Goal: Information Seeking & Learning: Learn about a topic

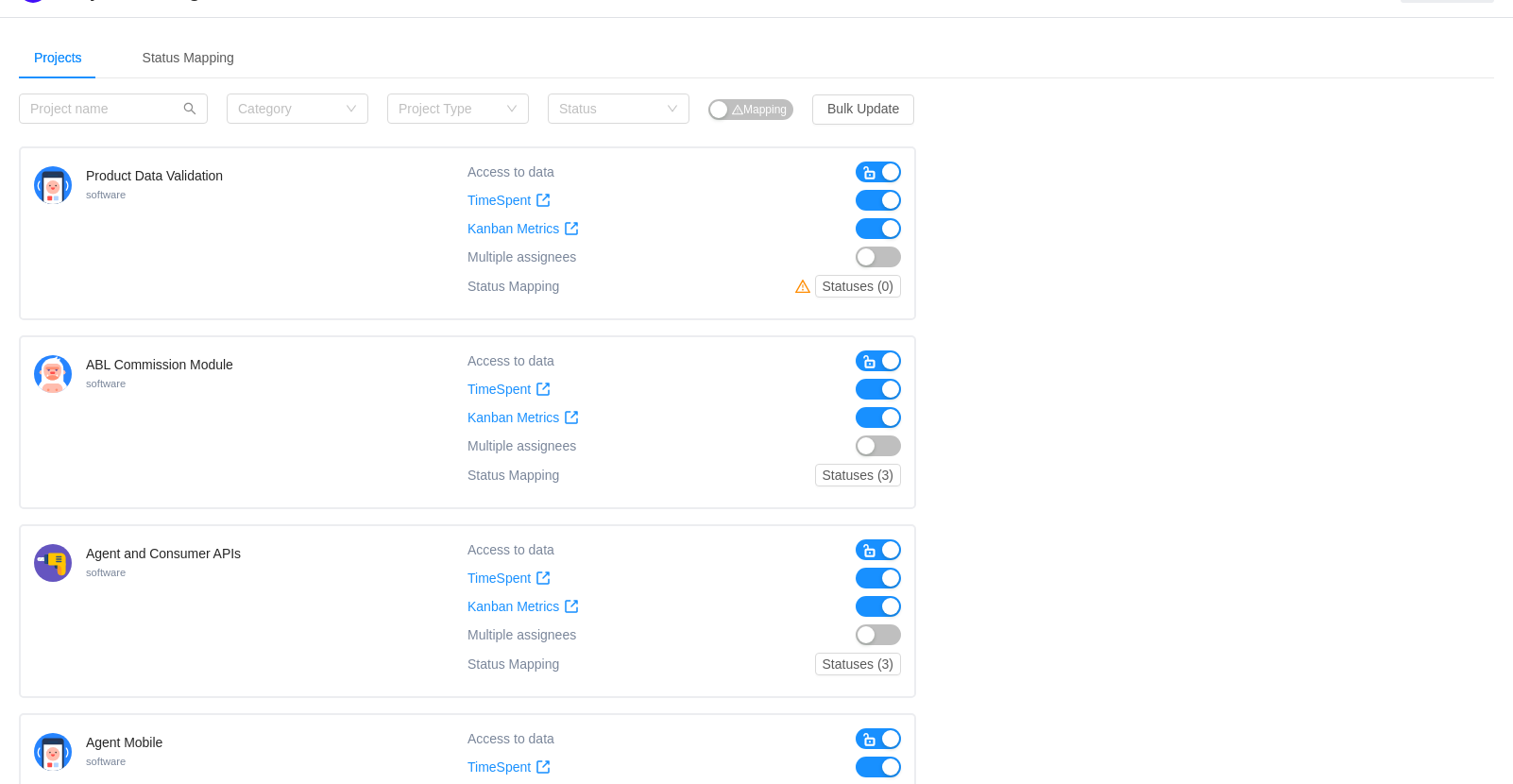
scroll to position [41, 0]
click at [875, 284] on button "Statuses (0)" at bounding box center [857, 284] width 85 height 23
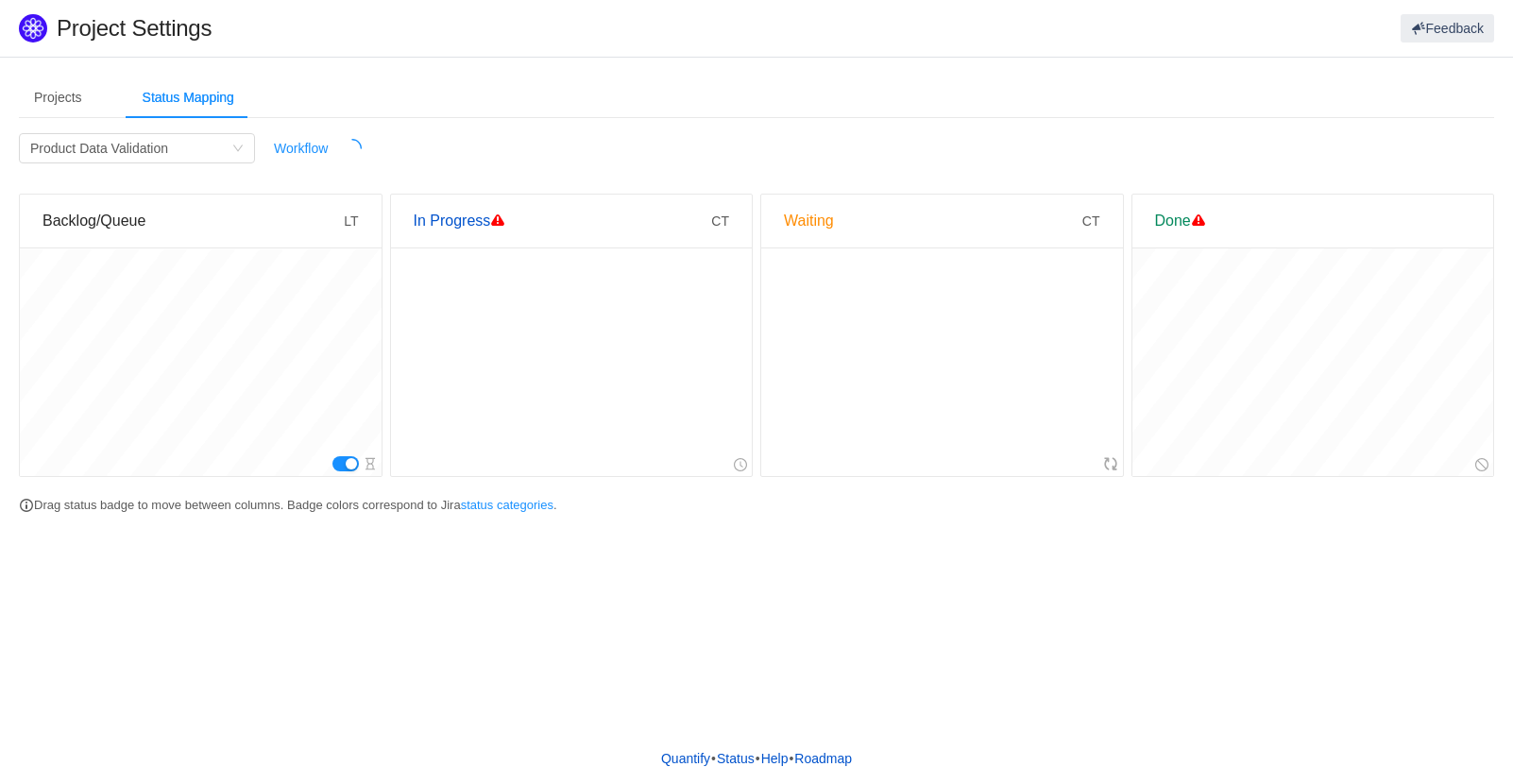
scroll to position [0, 0]
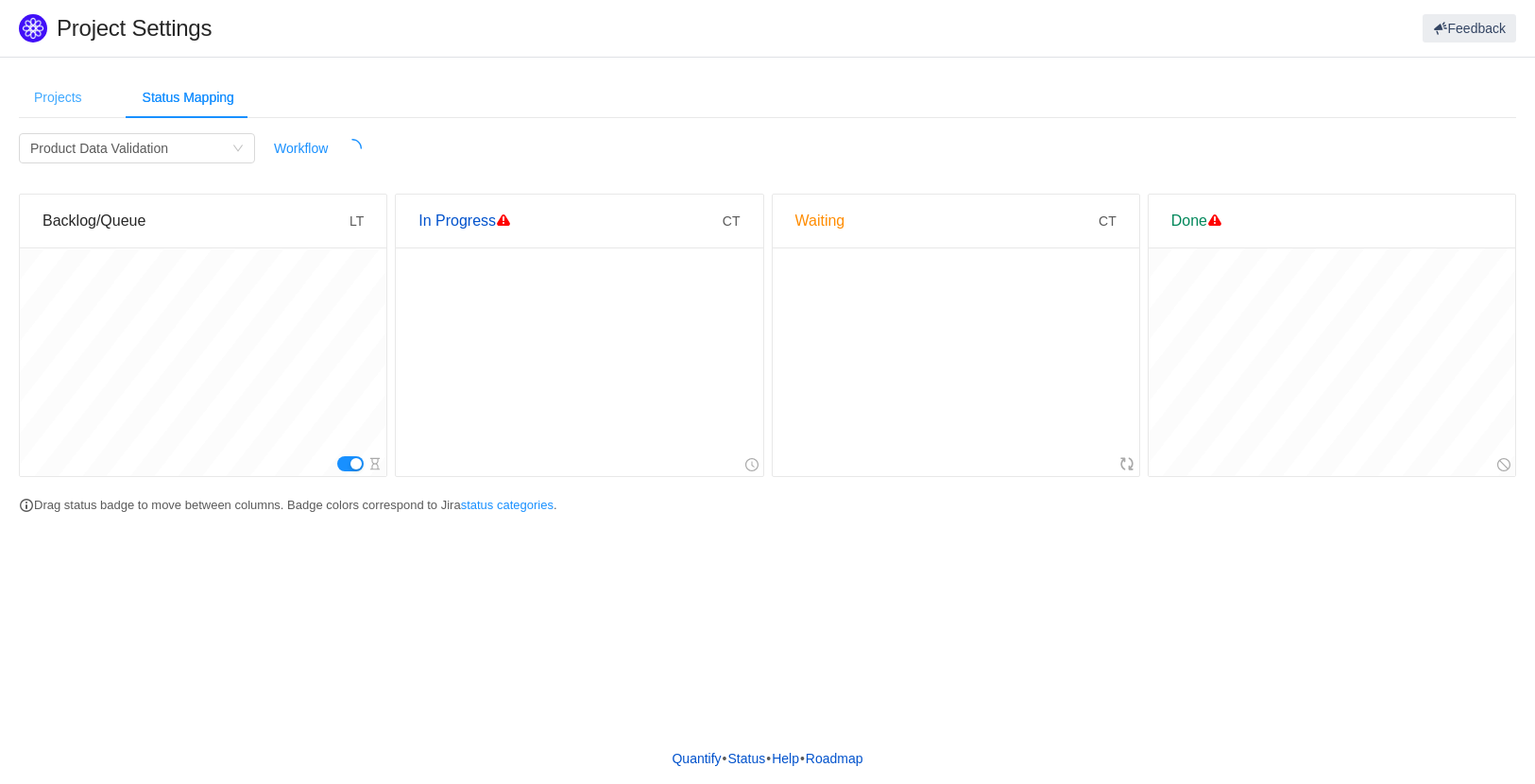
click at [43, 104] on div "Projects" at bounding box center [58, 97] width 79 height 42
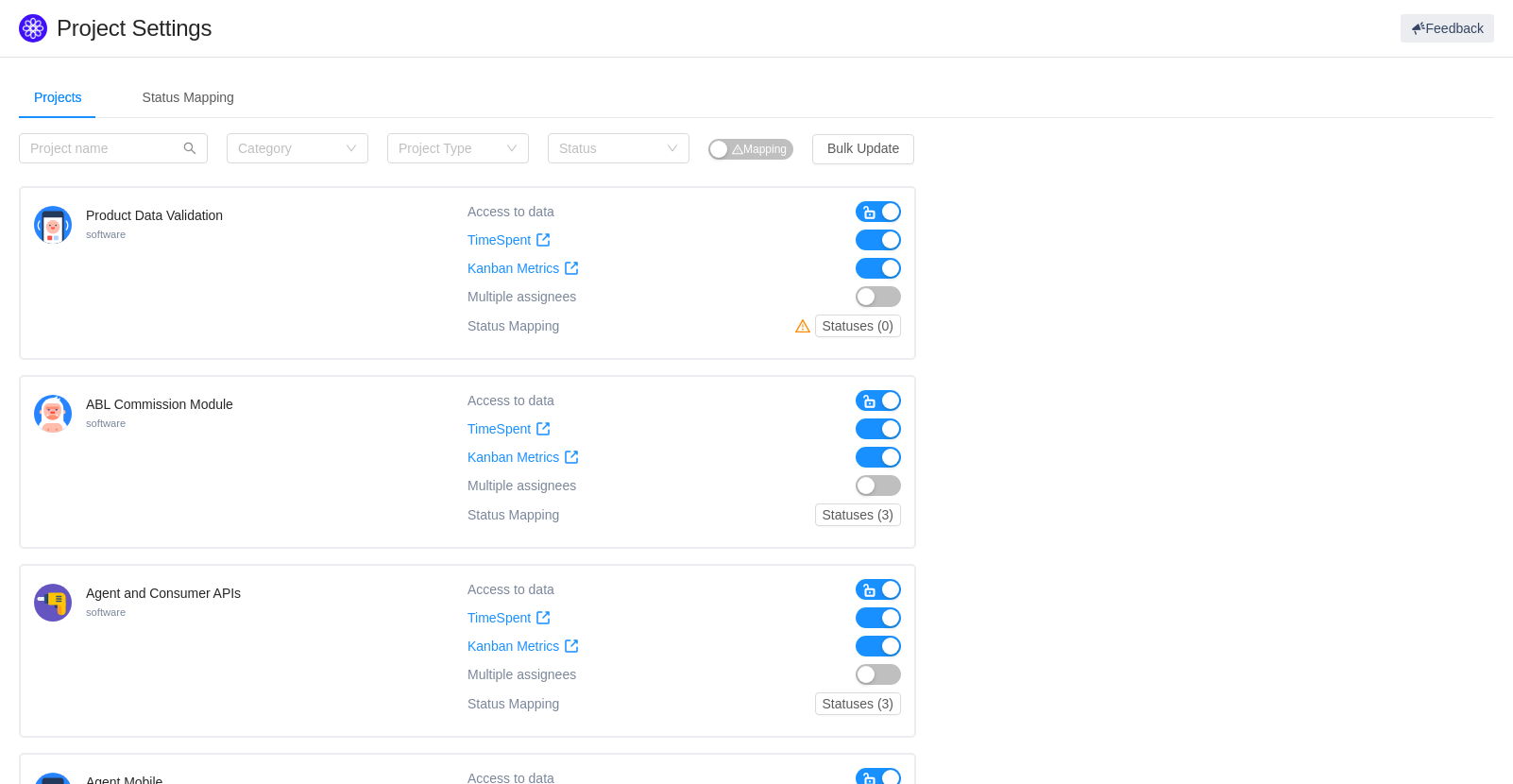
click at [150, 138] on input "text" at bounding box center [113, 148] width 189 height 30
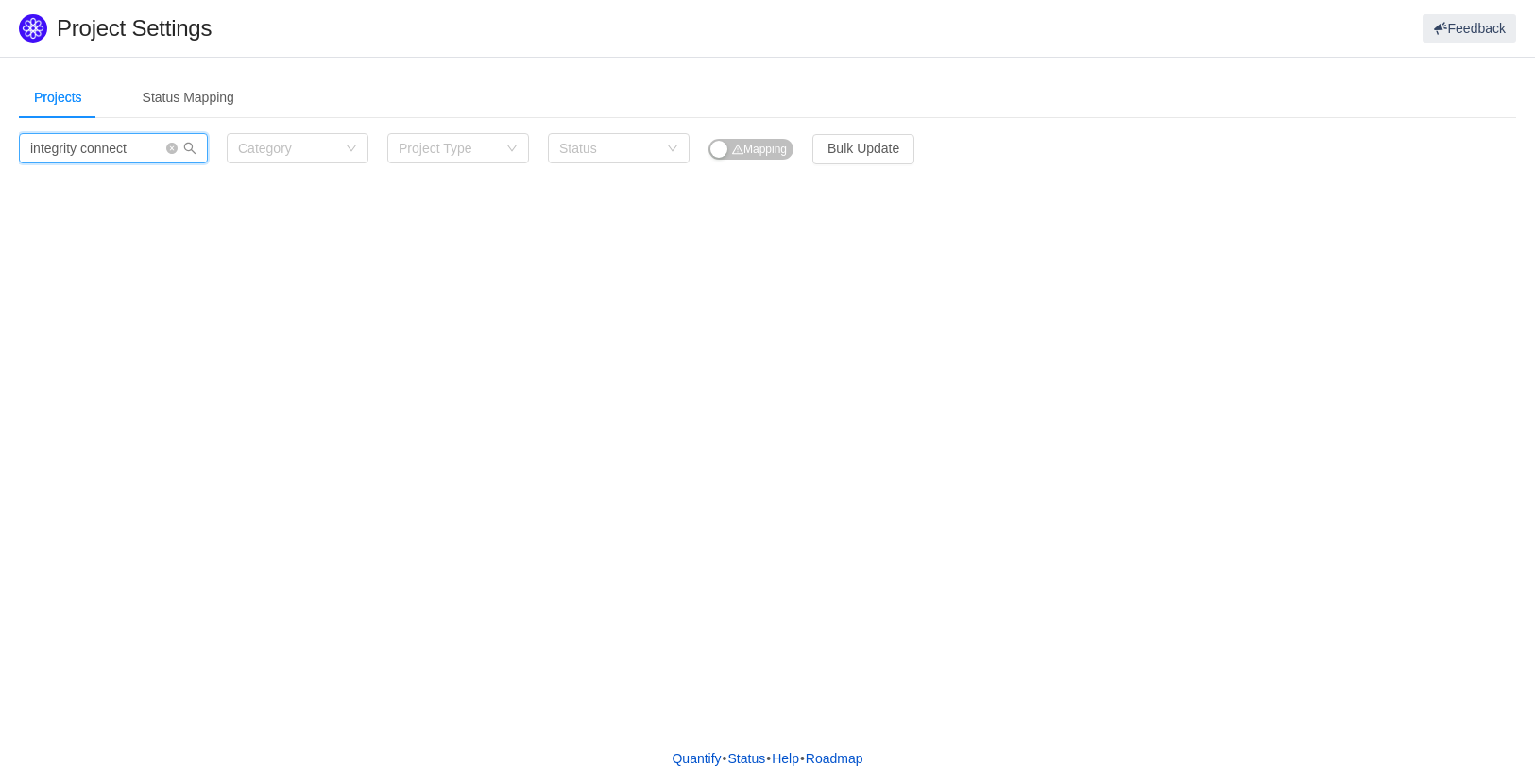
type input "integrity connect"
click at [134, 150] on input "integrity connect" at bounding box center [113, 148] width 189 height 30
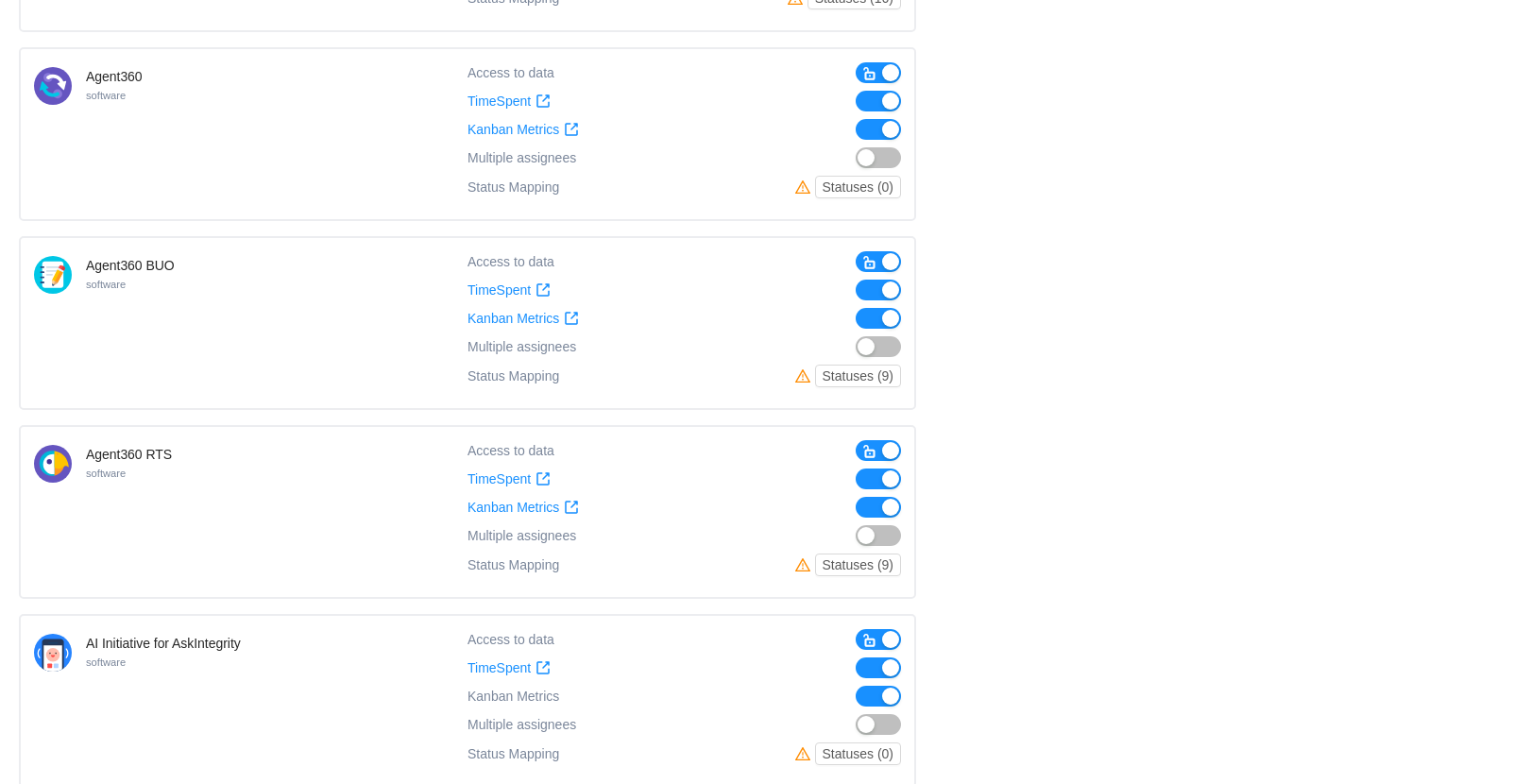
scroll to position [1405, 0]
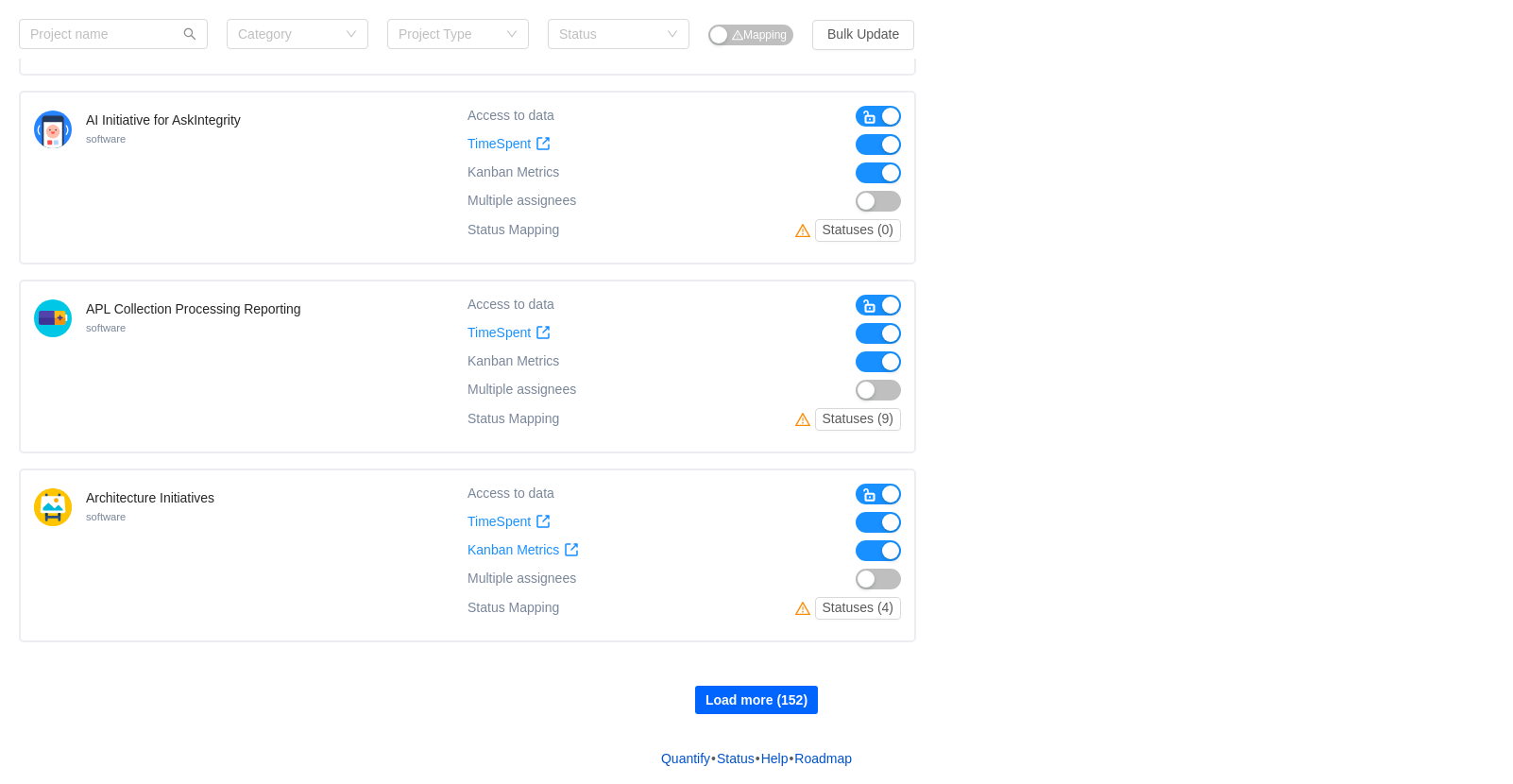
click at [763, 703] on button "Load more (152)" at bounding box center [756, 700] width 123 height 28
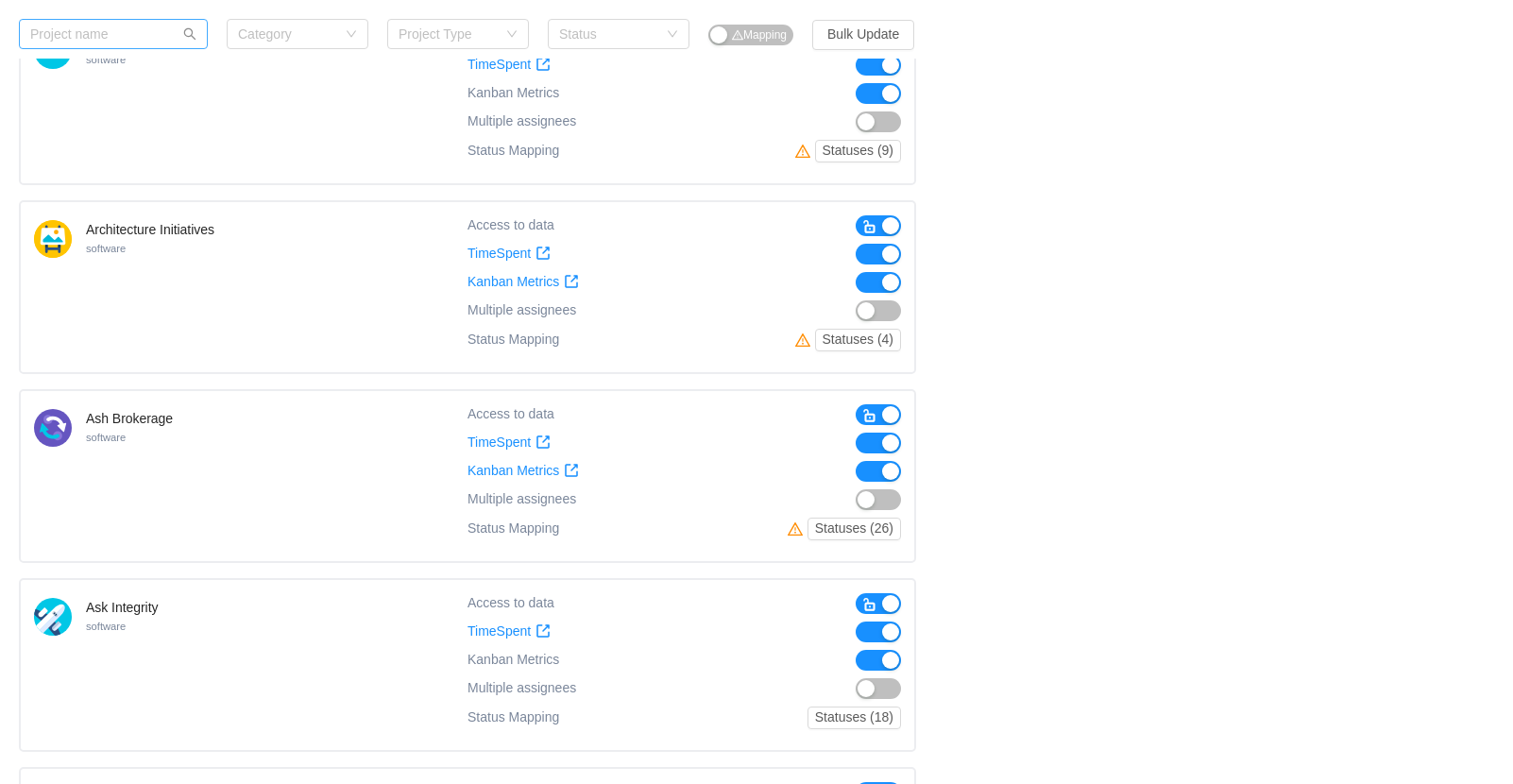
scroll to position [1593, 0]
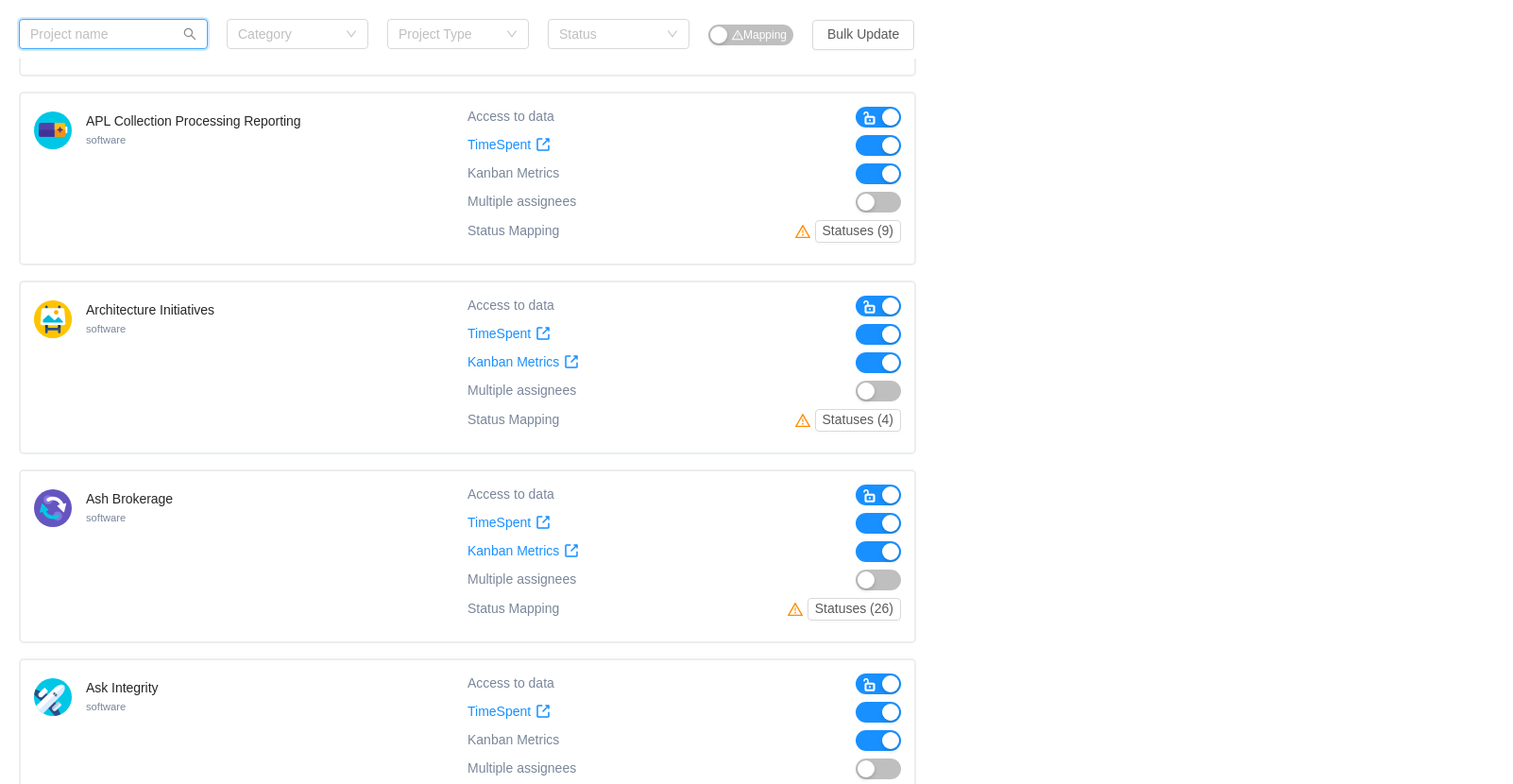
click at [130, 22] on input "text" at bounding box center [113, 33] width 189 height 30
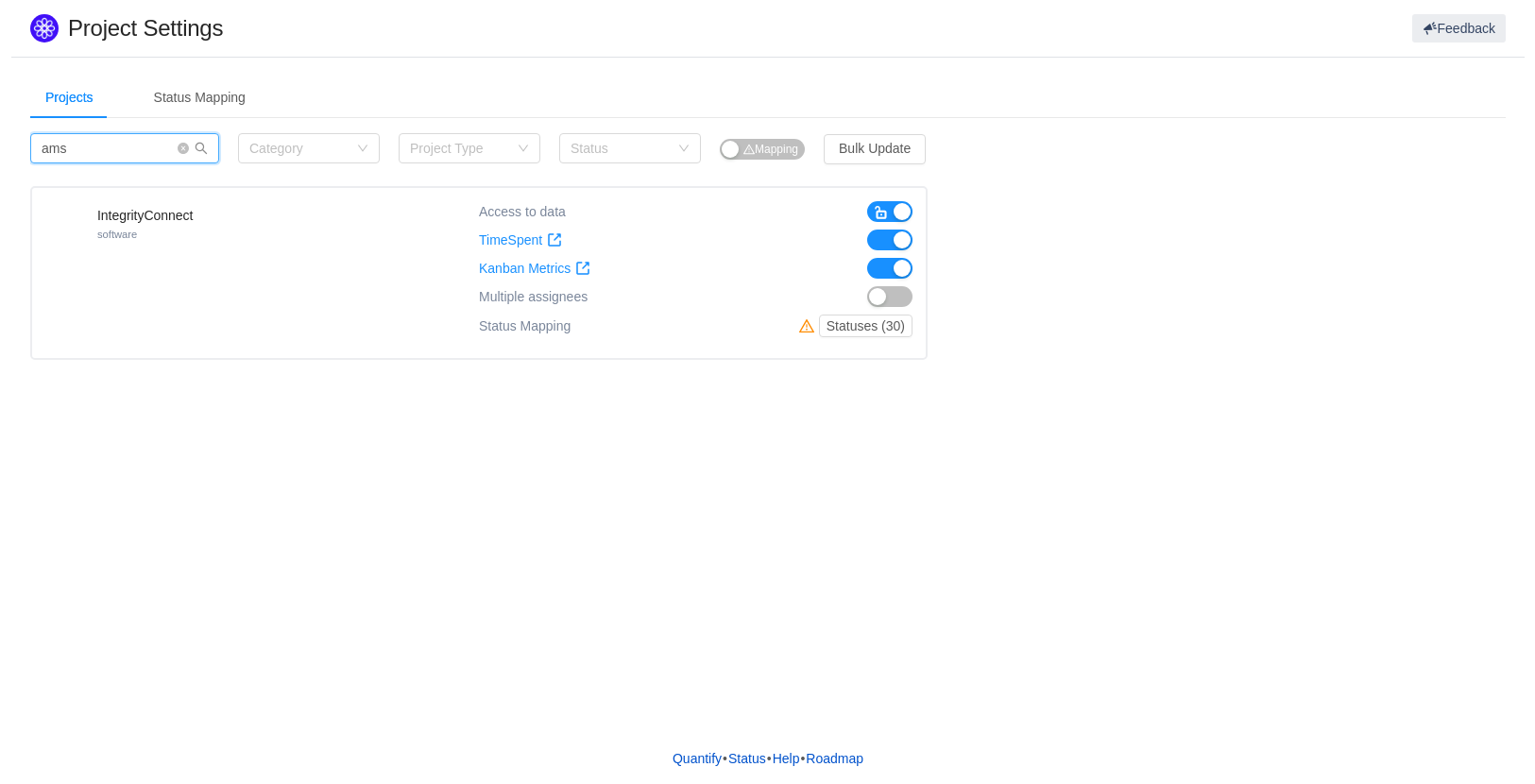
scroll to position [0, 0]
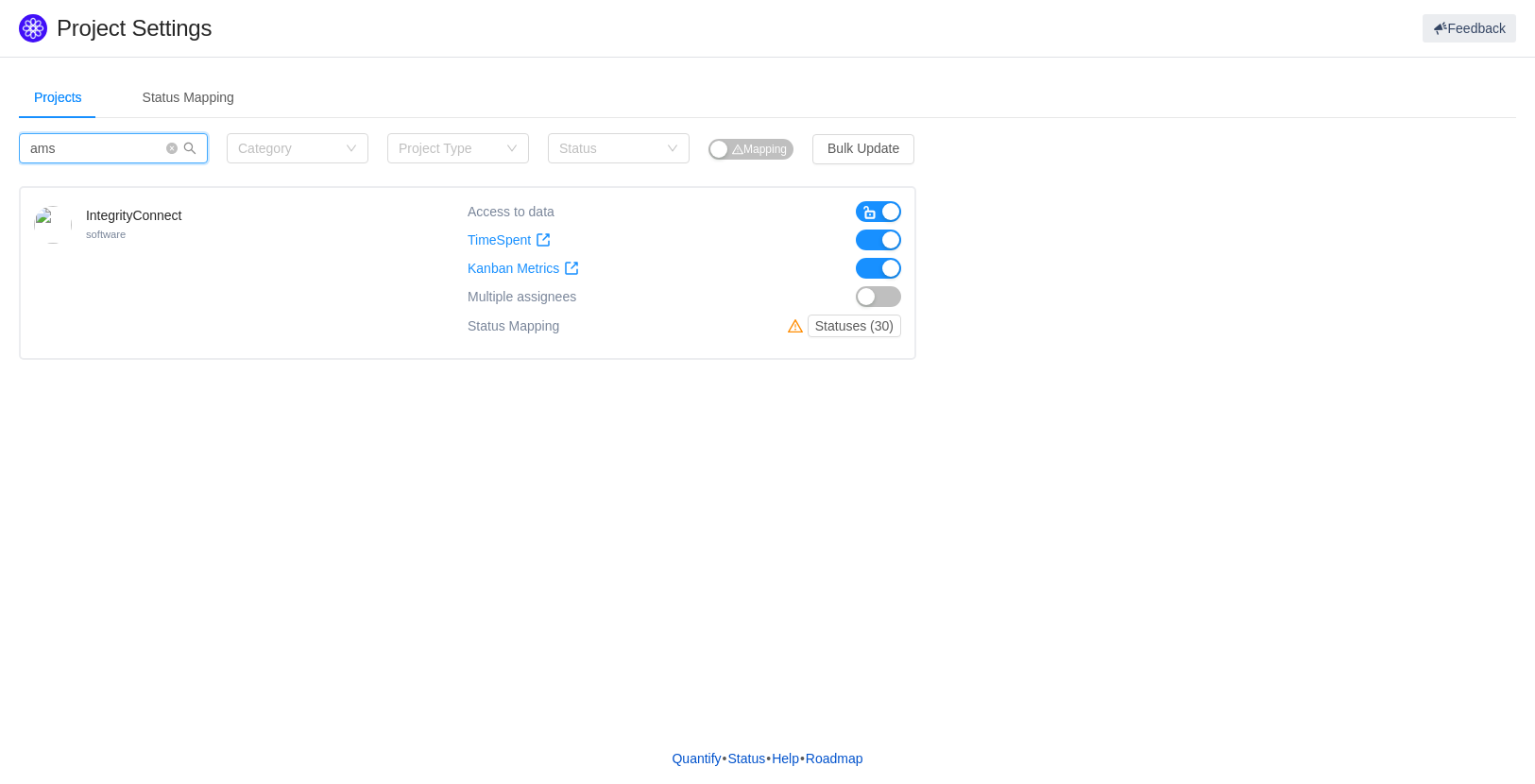
type input "ams"
click at [882, 304] on button "button" at bounding box center [879, 296] width 45 height 21
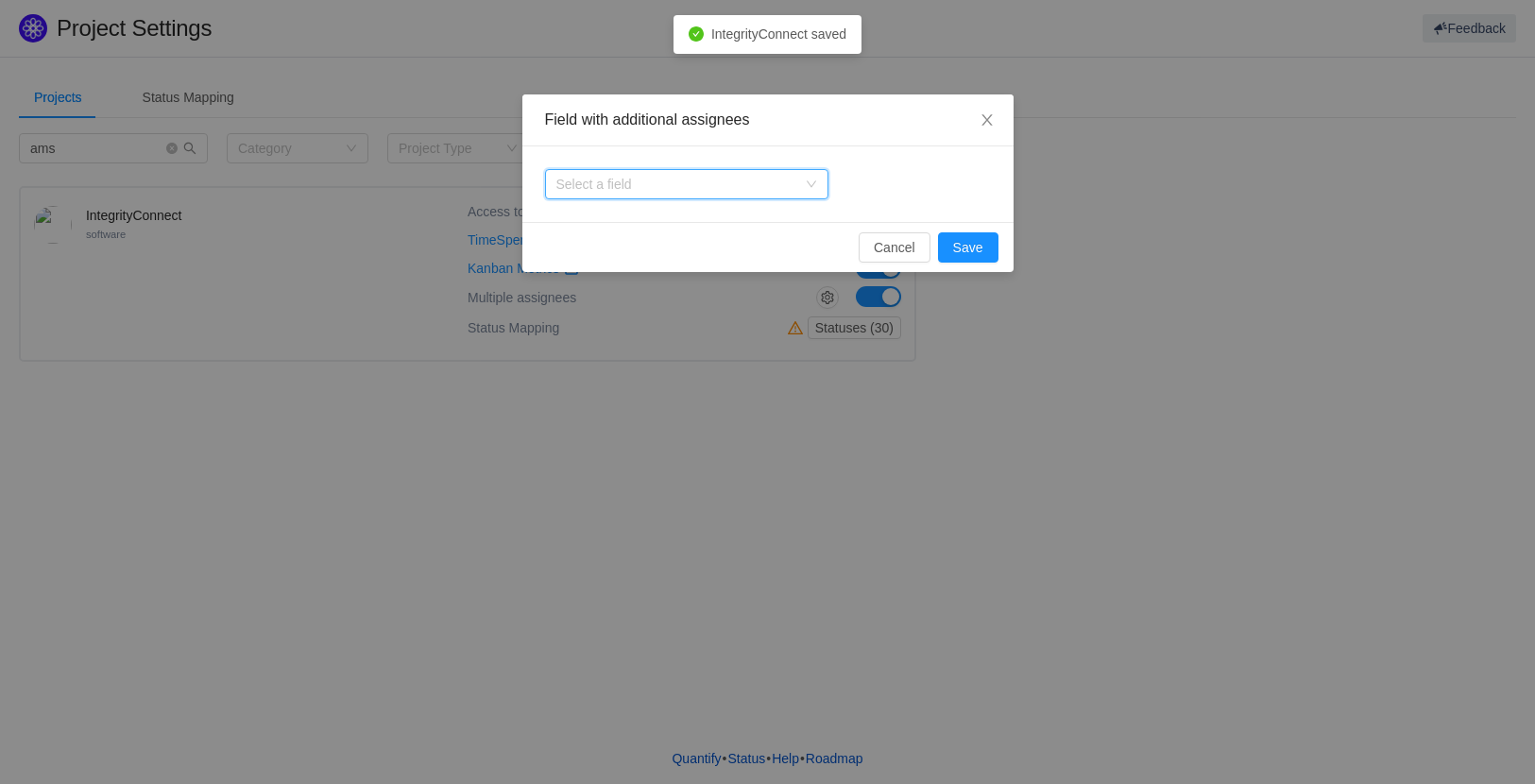
click at [816, 187] on icon "icon: down" at bounding box center [812, 185] width 12 height 12
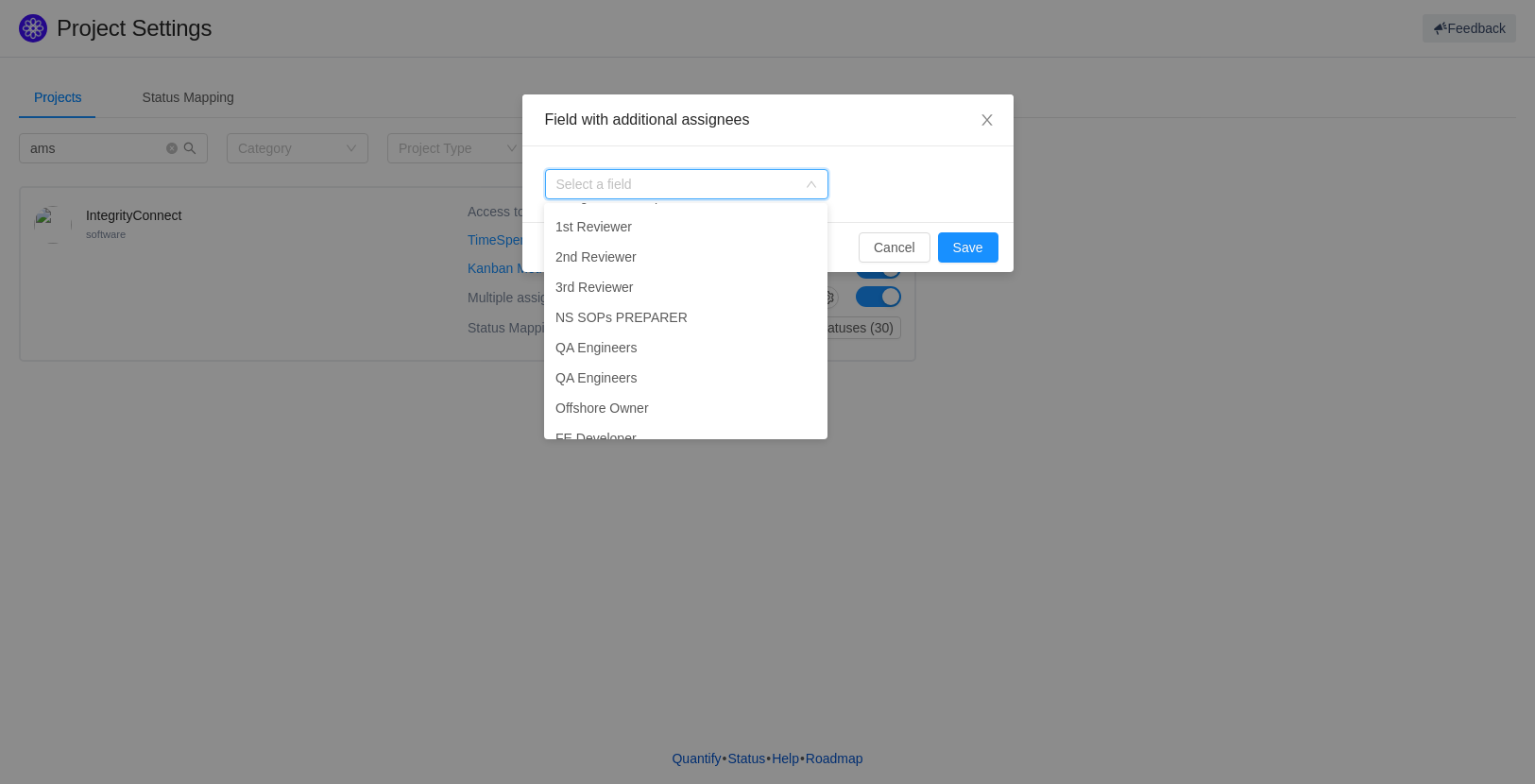
scroll to position [532, 0]
click at [912, 250] on button "Cancel" at bounding box center [894, 247] width 72 height 30
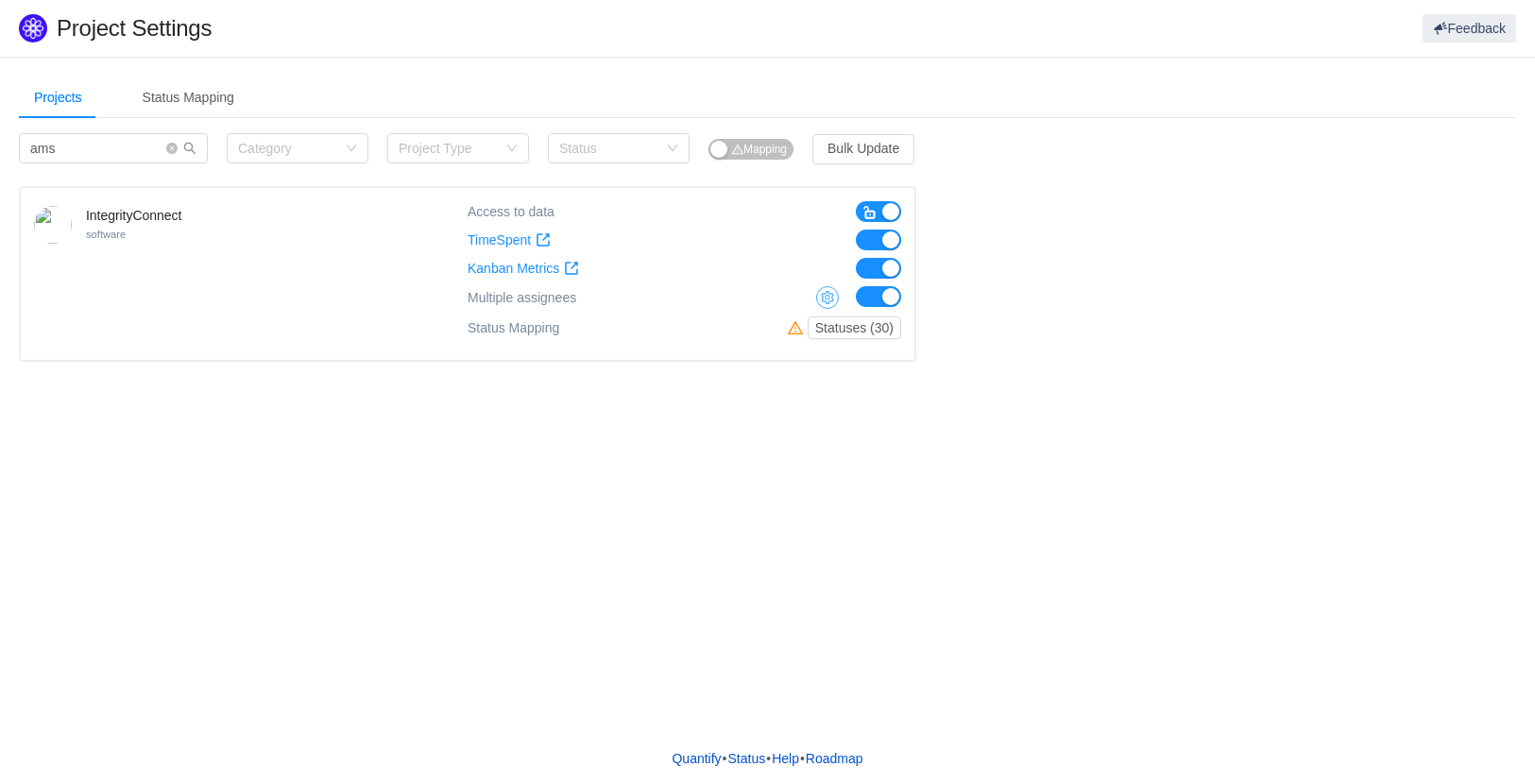
click at [824, 299] on button "button" at bounding box center [826, 297] width 23 height 23
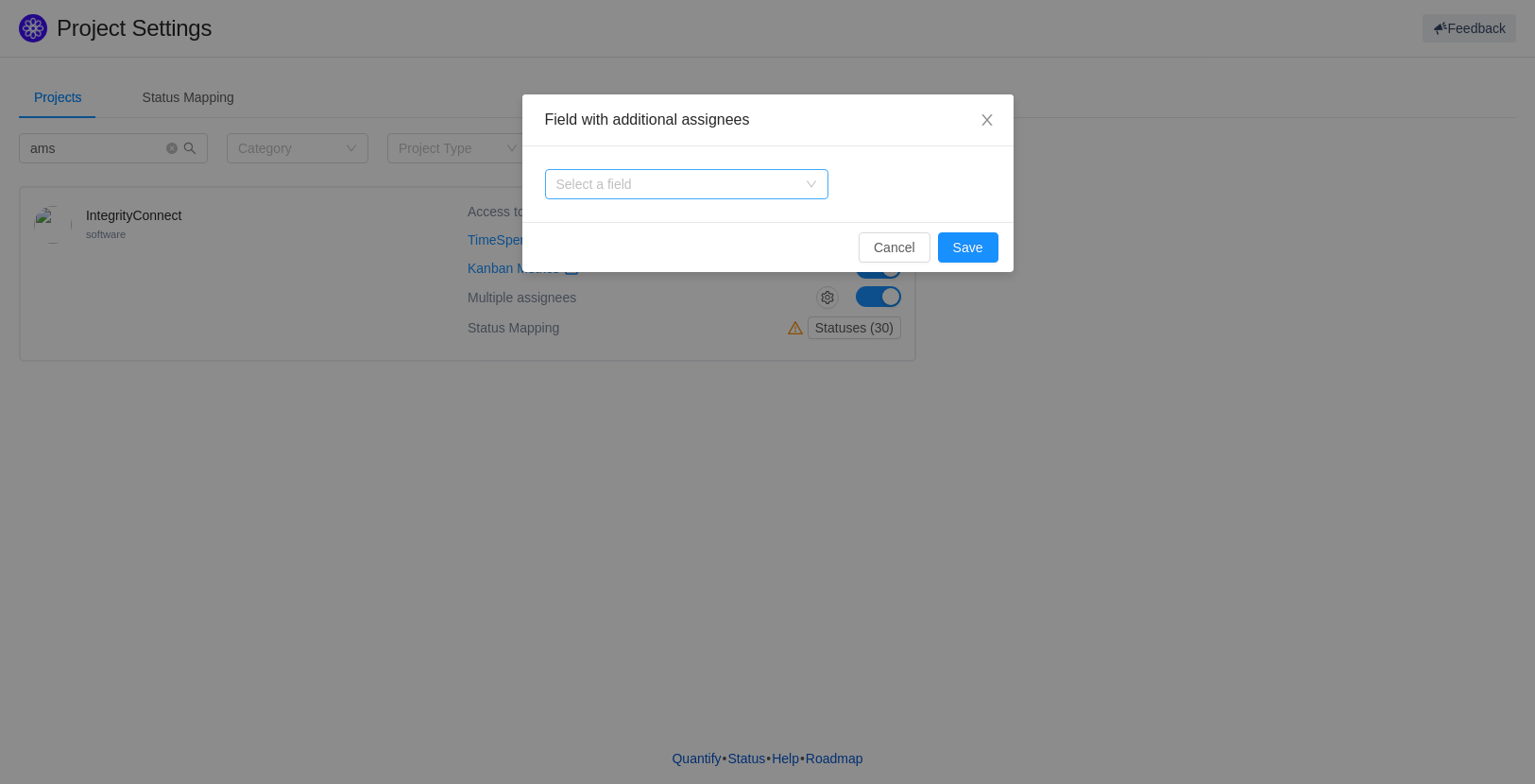
click at [712, 181] on div "Select a field" at bounding box center [676, 184] width 240 height 19
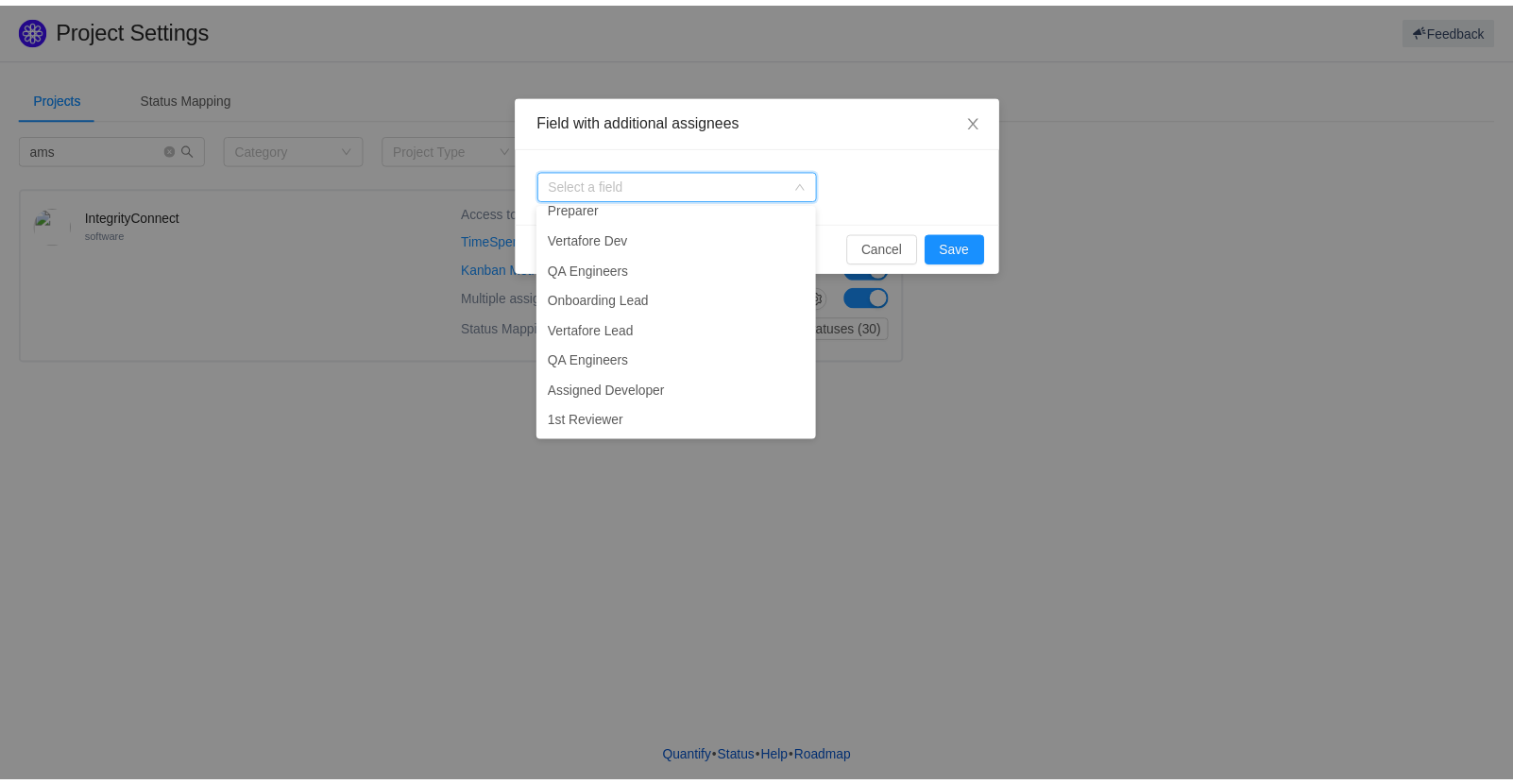
scroll to position [0, 0]
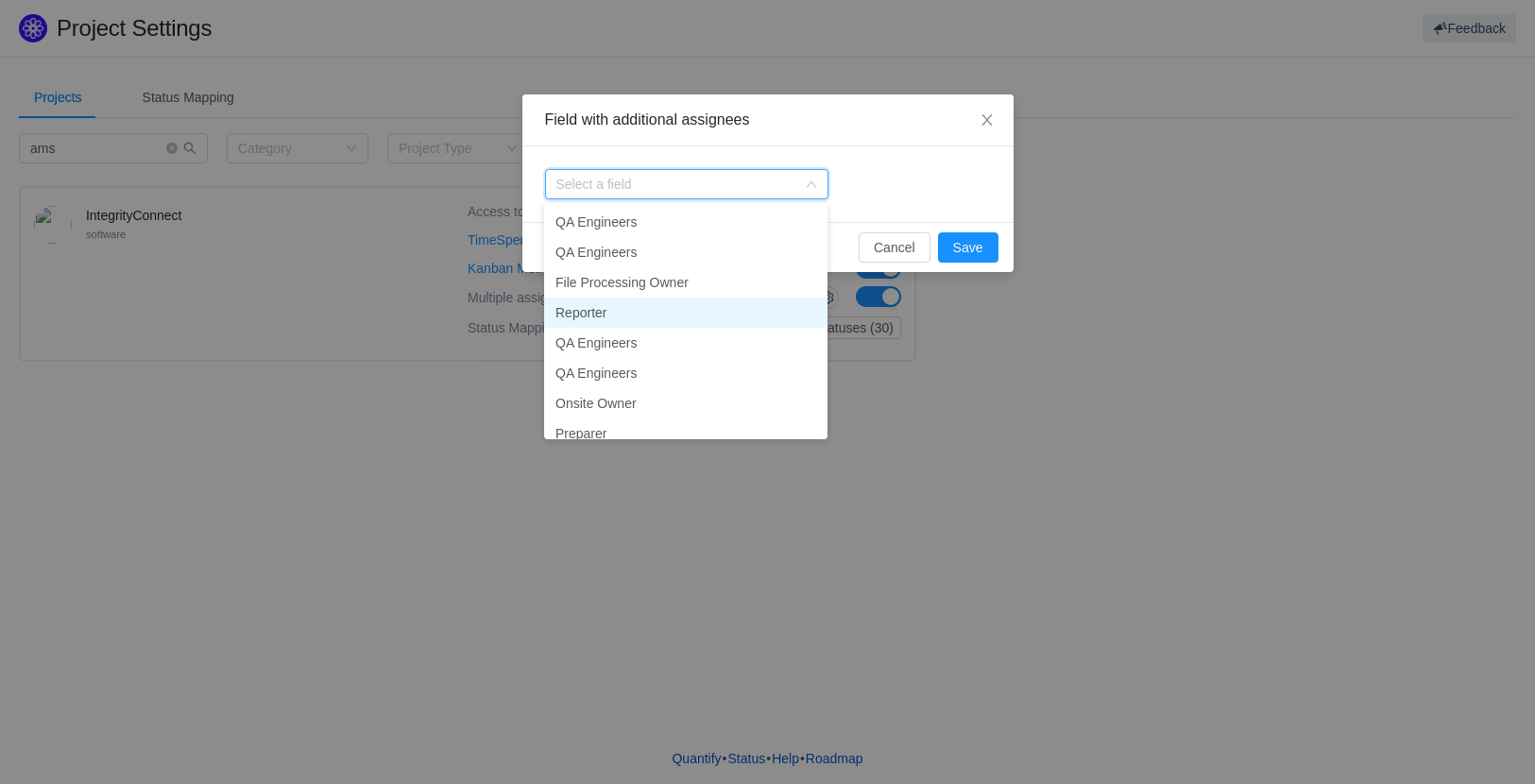
click at [626, 311] on li "Reporter" at bounding box center [686, 312] width 283 height 30
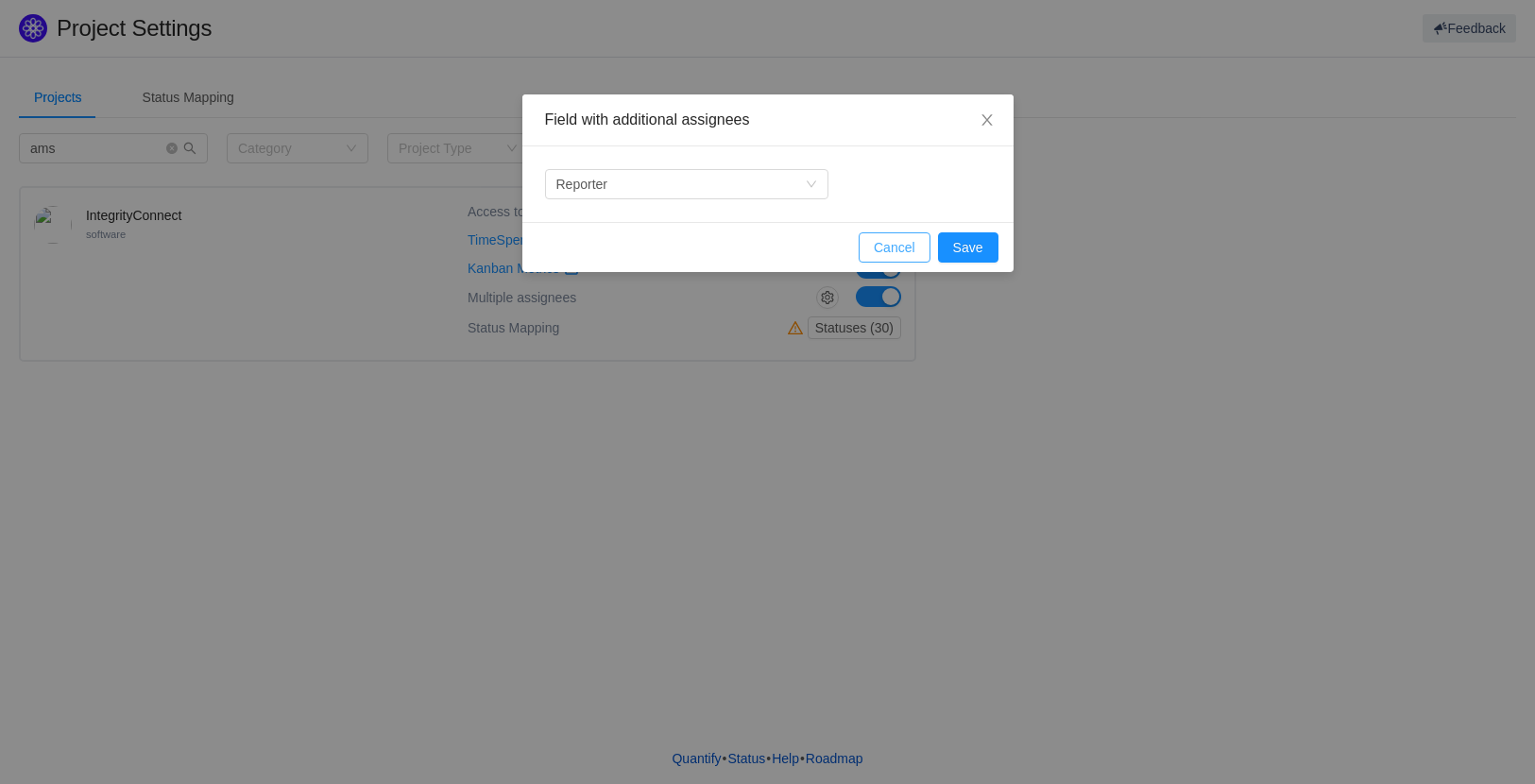
click at [904, 249] on button "Cancel" at bounding box center [894, 247] width 72 height 30
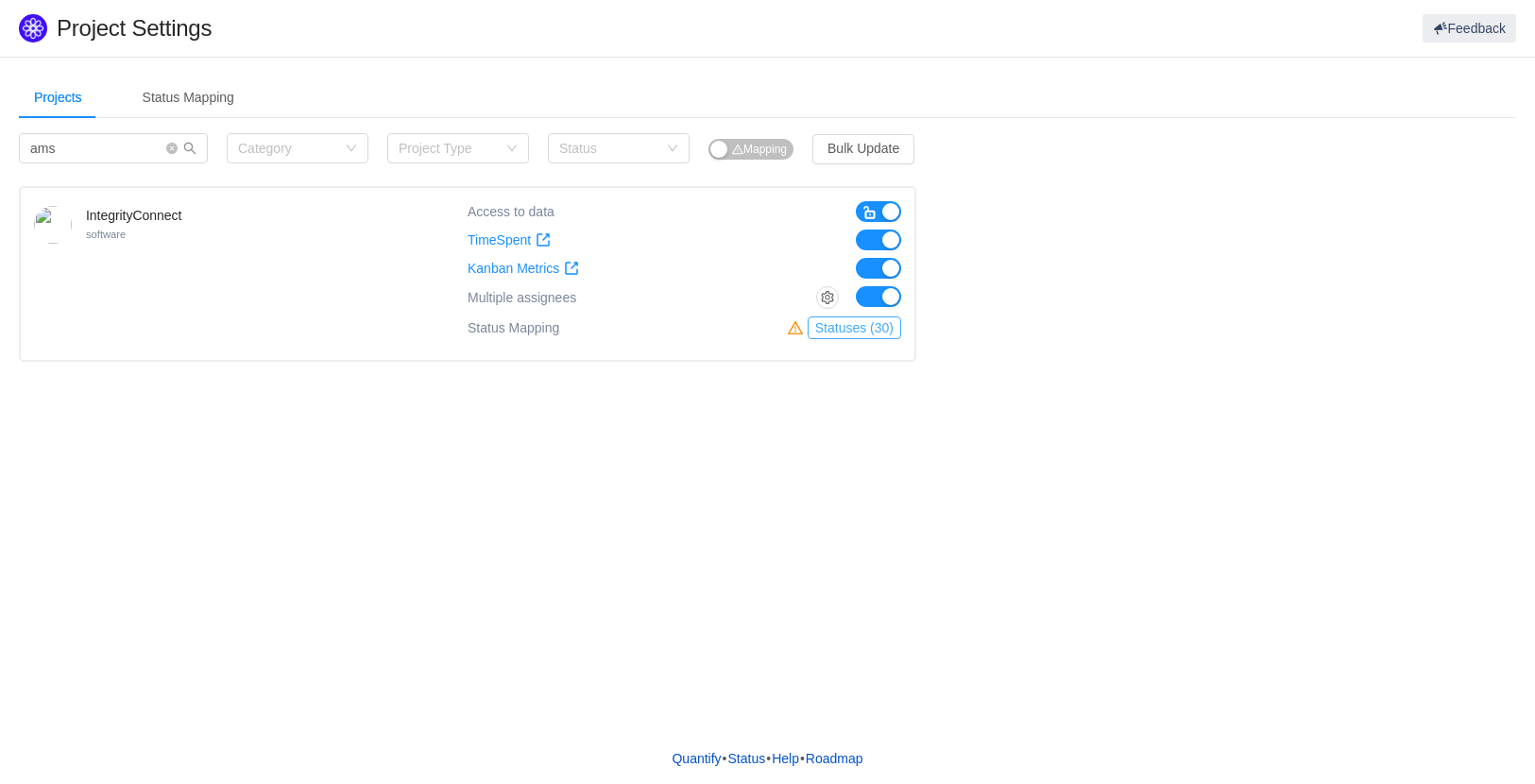
click at [839, 322] on button "Statuses (30)" at bounding box center [854, 327] width 93 height 23
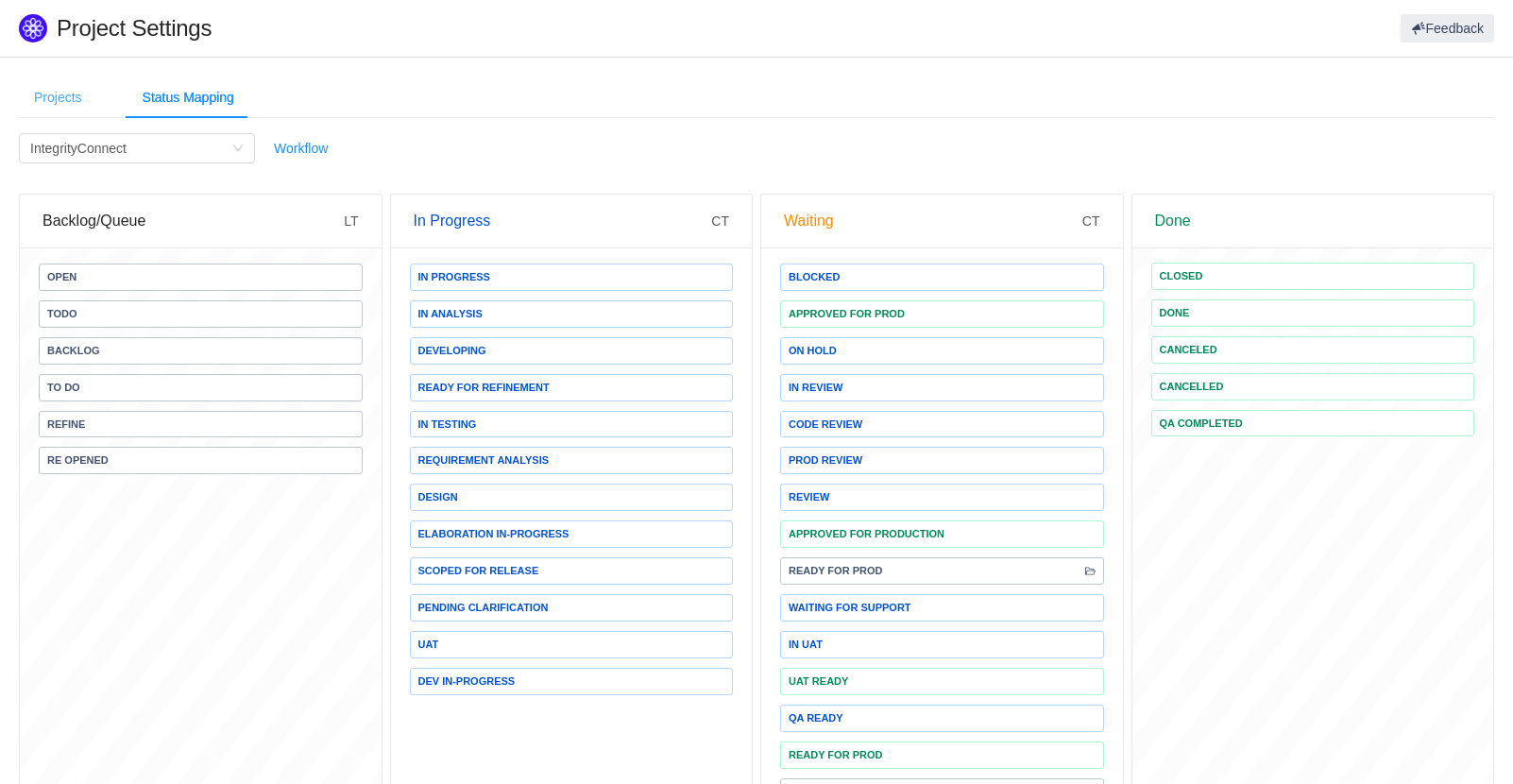
click at [56, 101] on div "Projects" at bounding box center [58, 97] width 79 height 42
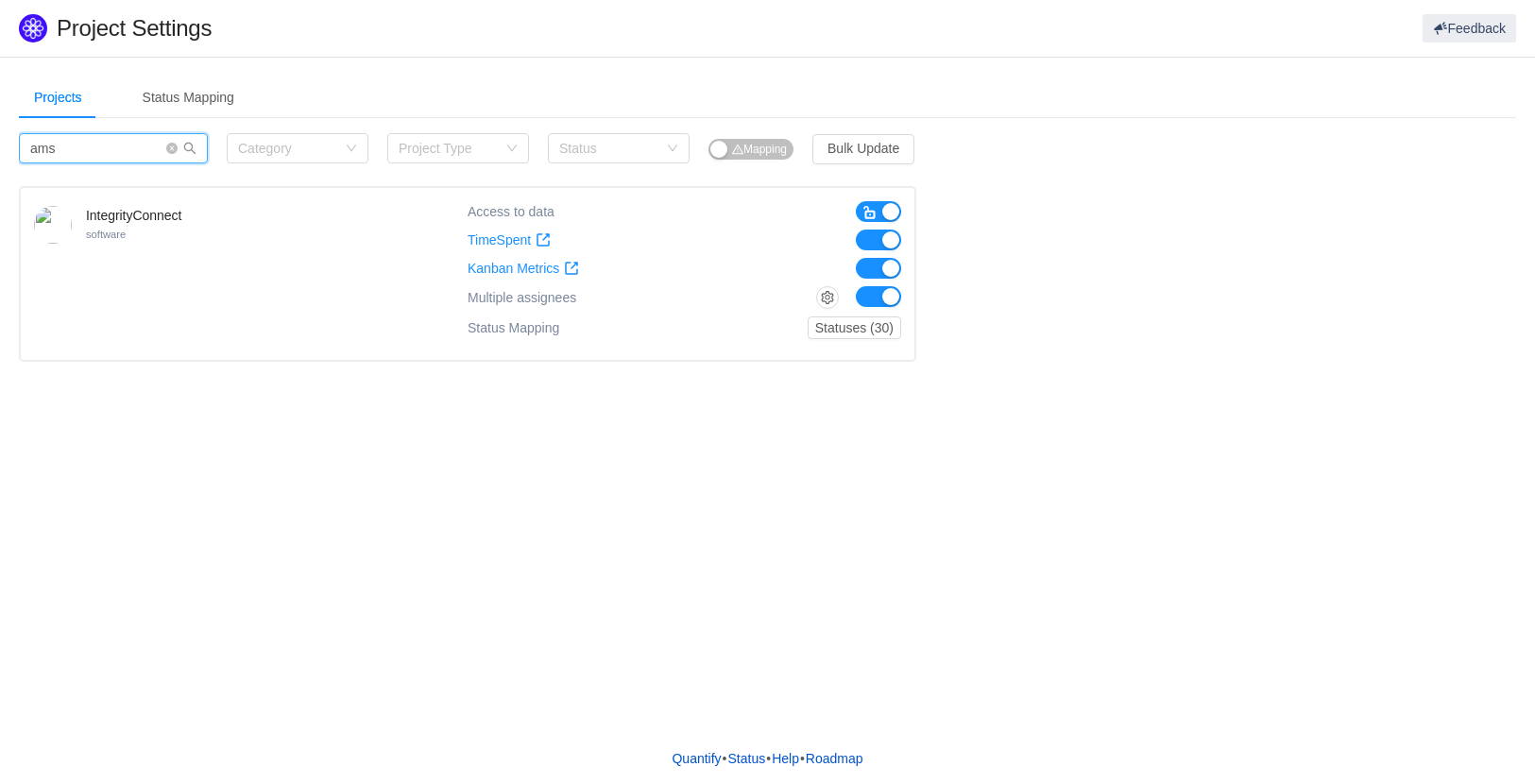
click at [127, 158] on input "ams" at bounding box center [113, 148] width 189 height 30
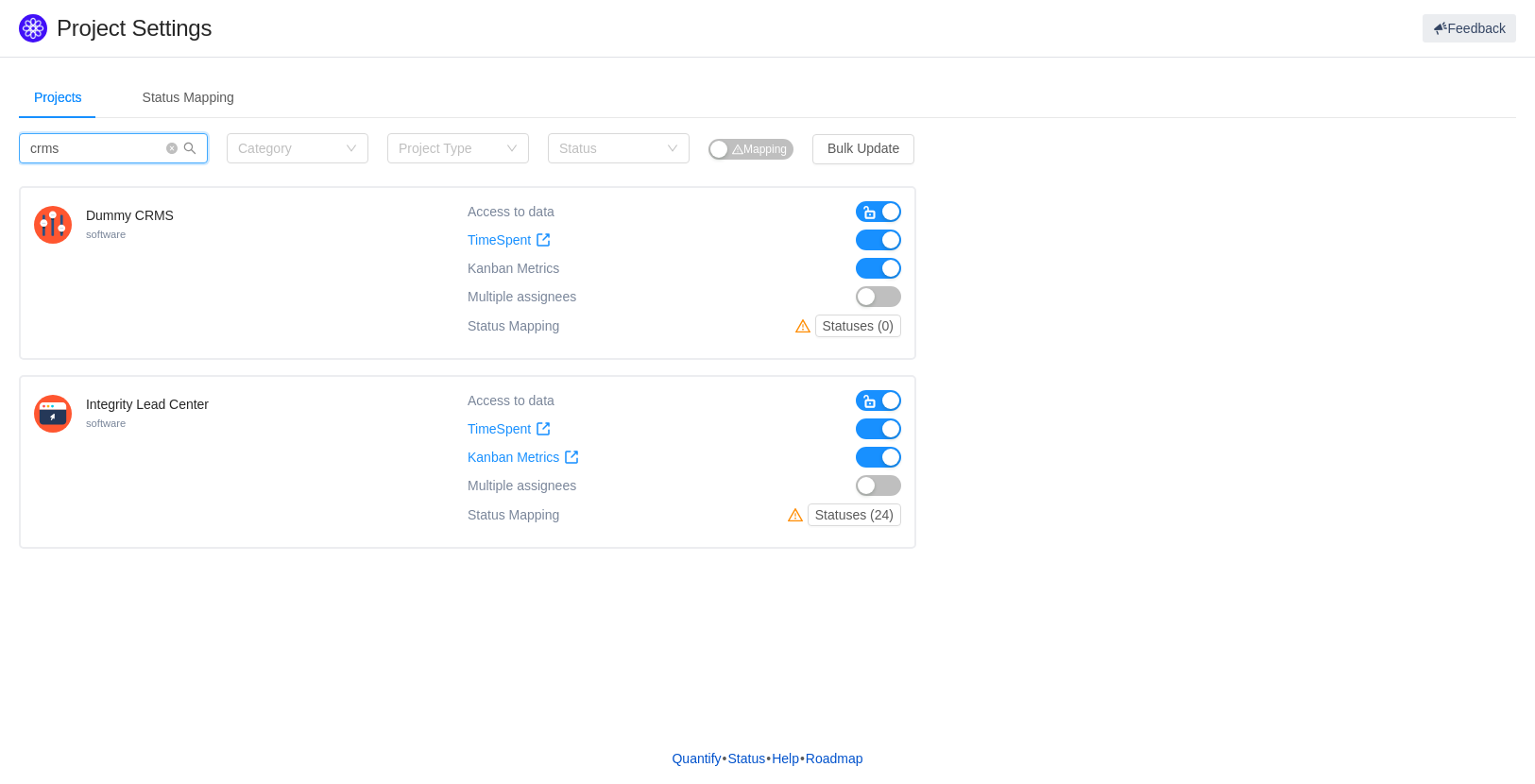
type input "crms"
click at [885, 401] on button "button" at bounding box center [879, 400] width 45 height 21
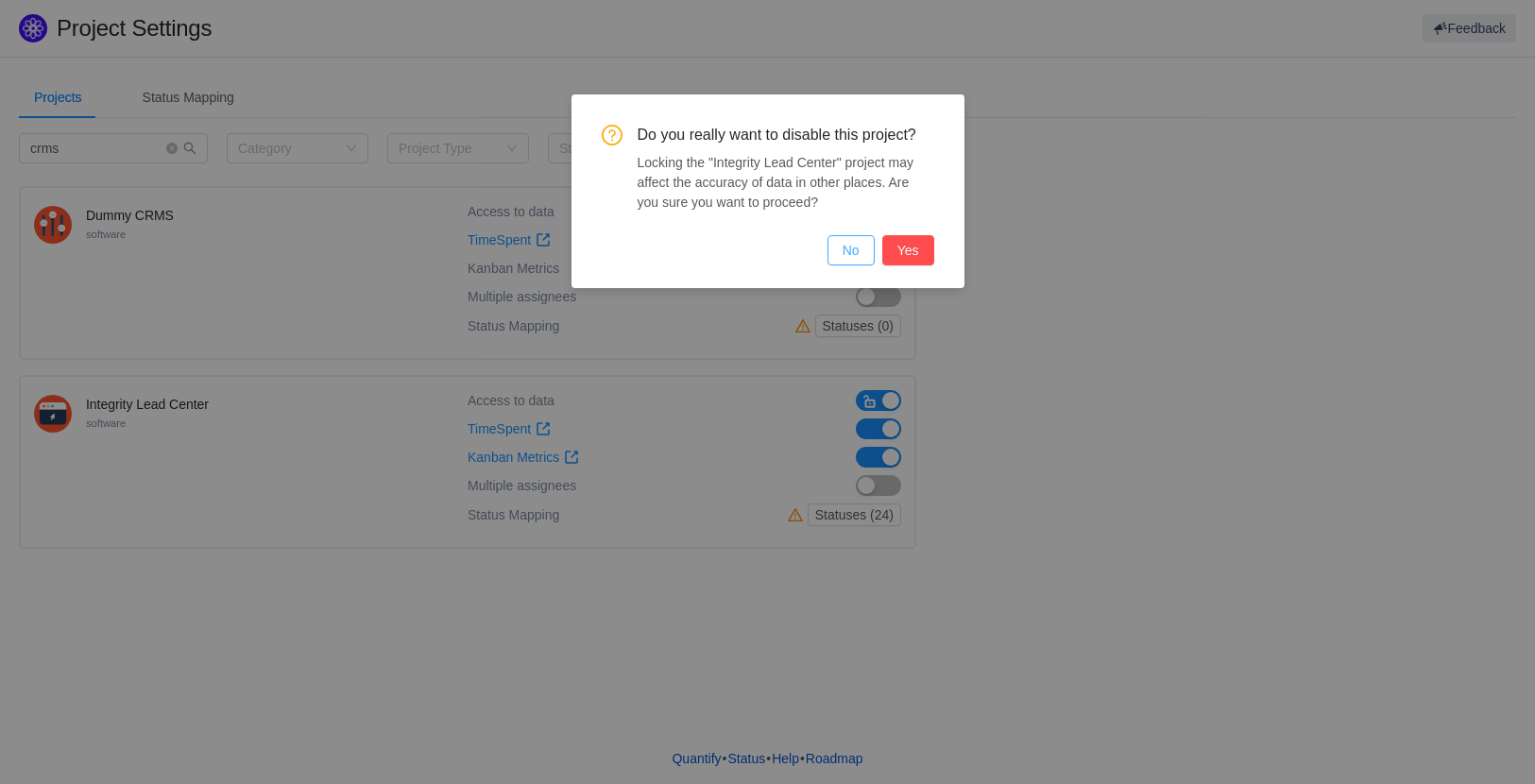
click at [865, 255] on button "No" at bounding box center [851, 250] width 47 height 30
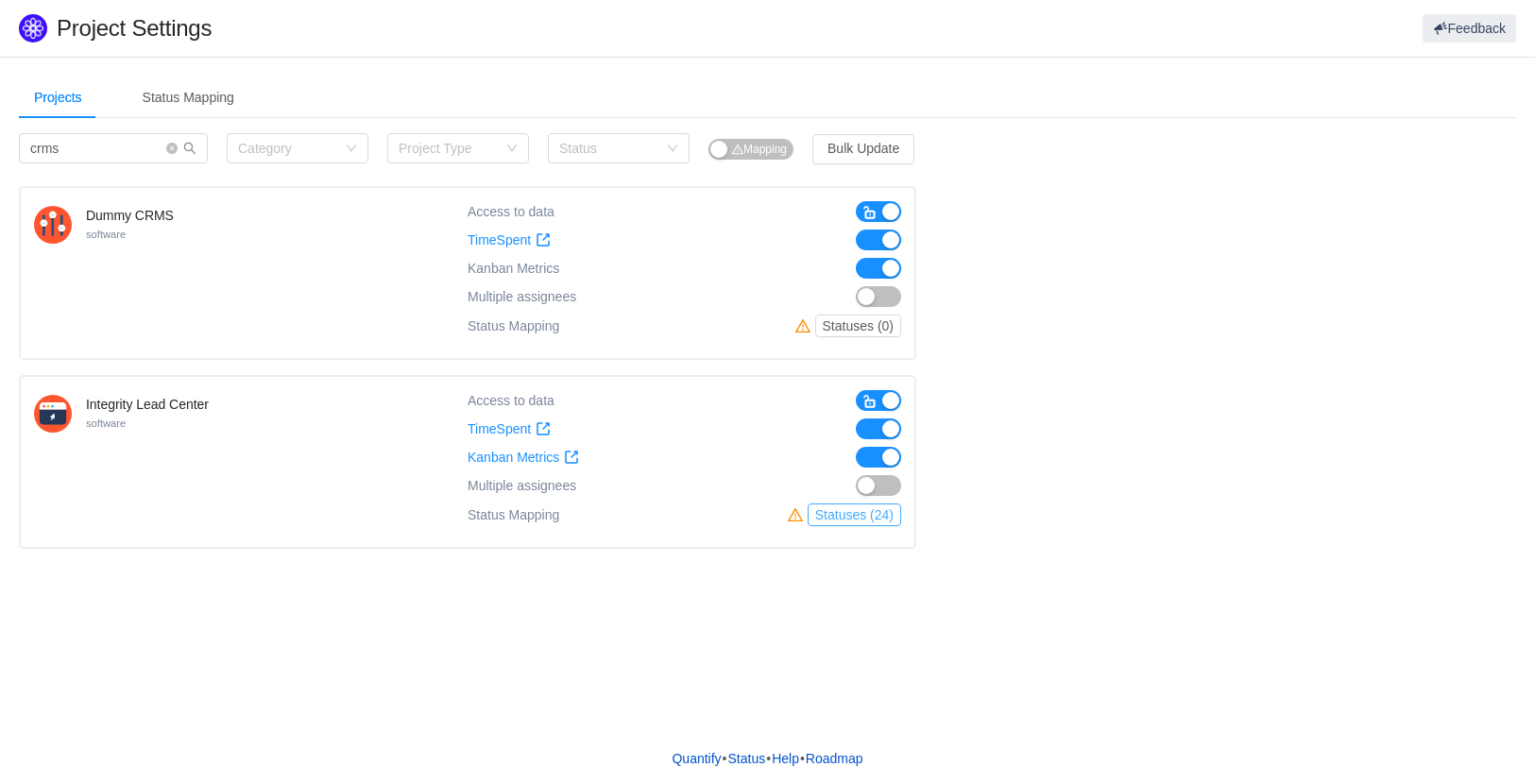
click at [875, 509] on button "Statuses (24)" at bounding box center [854, 514] width 93 height 23
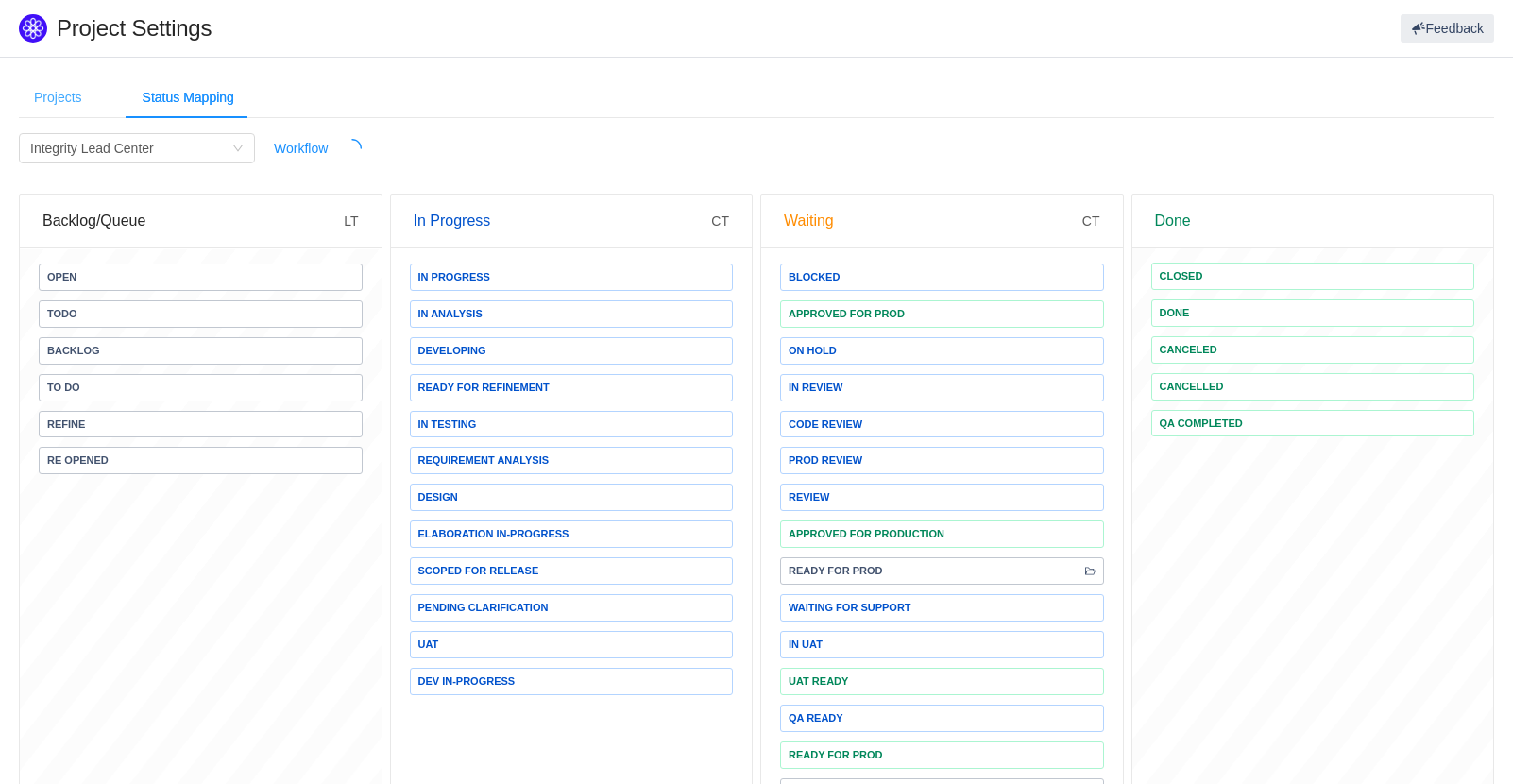
click at [40, 98] on div "Projects" at bounding box center [58, 97] width 79 height 42
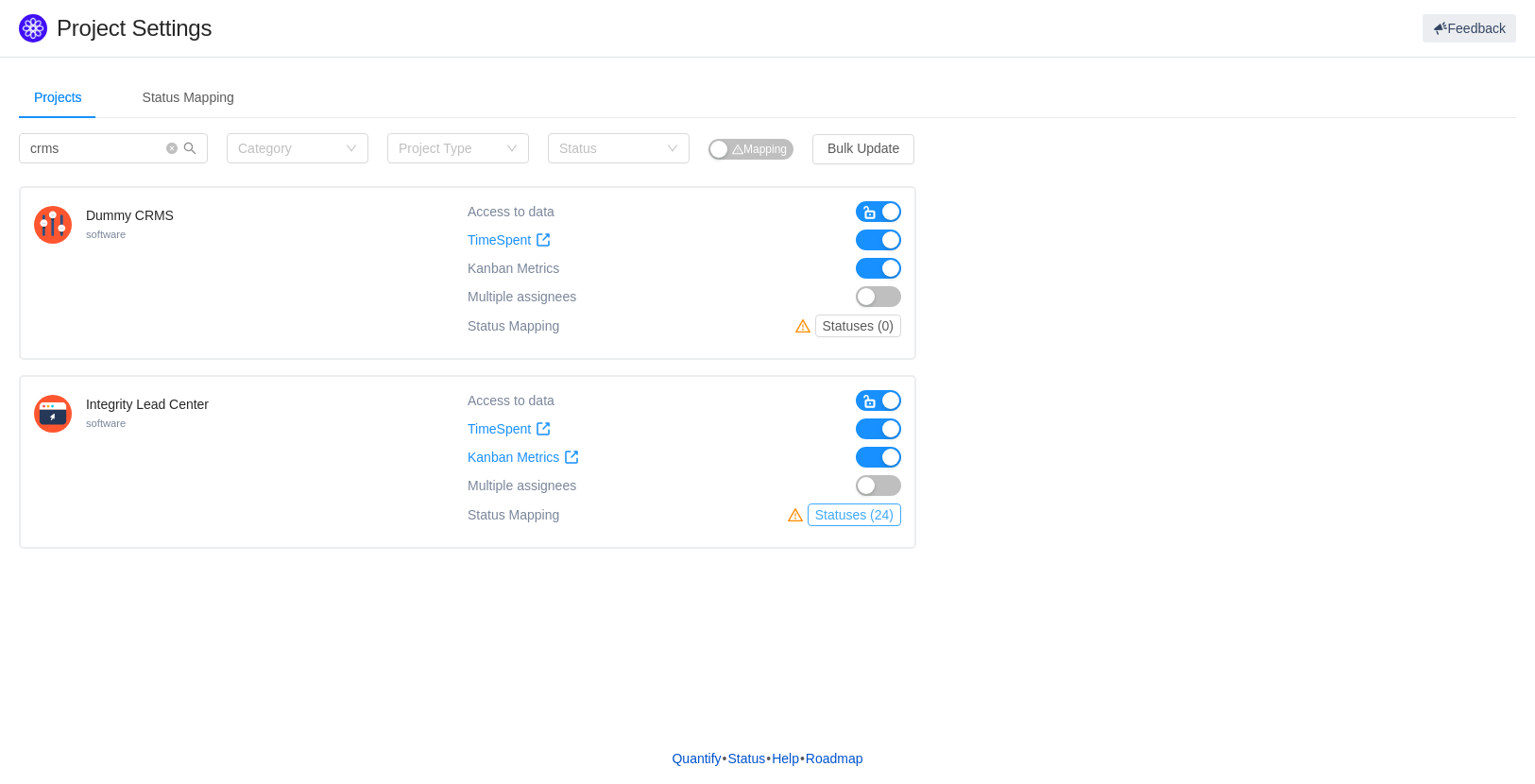
click at [861, 512] on button "Statuses (24)" at bounding box center [854, 514] width 93 height 23
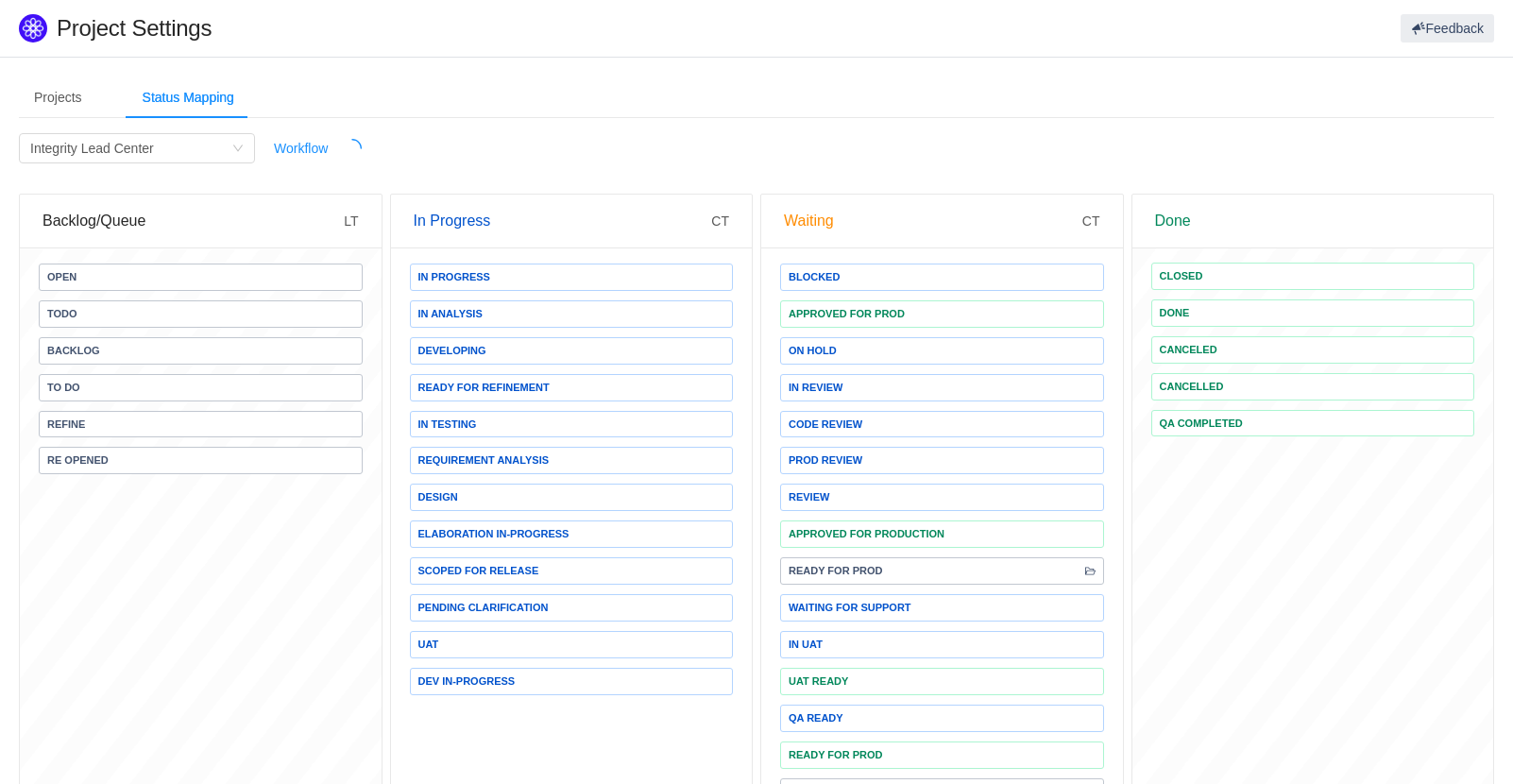
scroll to position [2, 0]
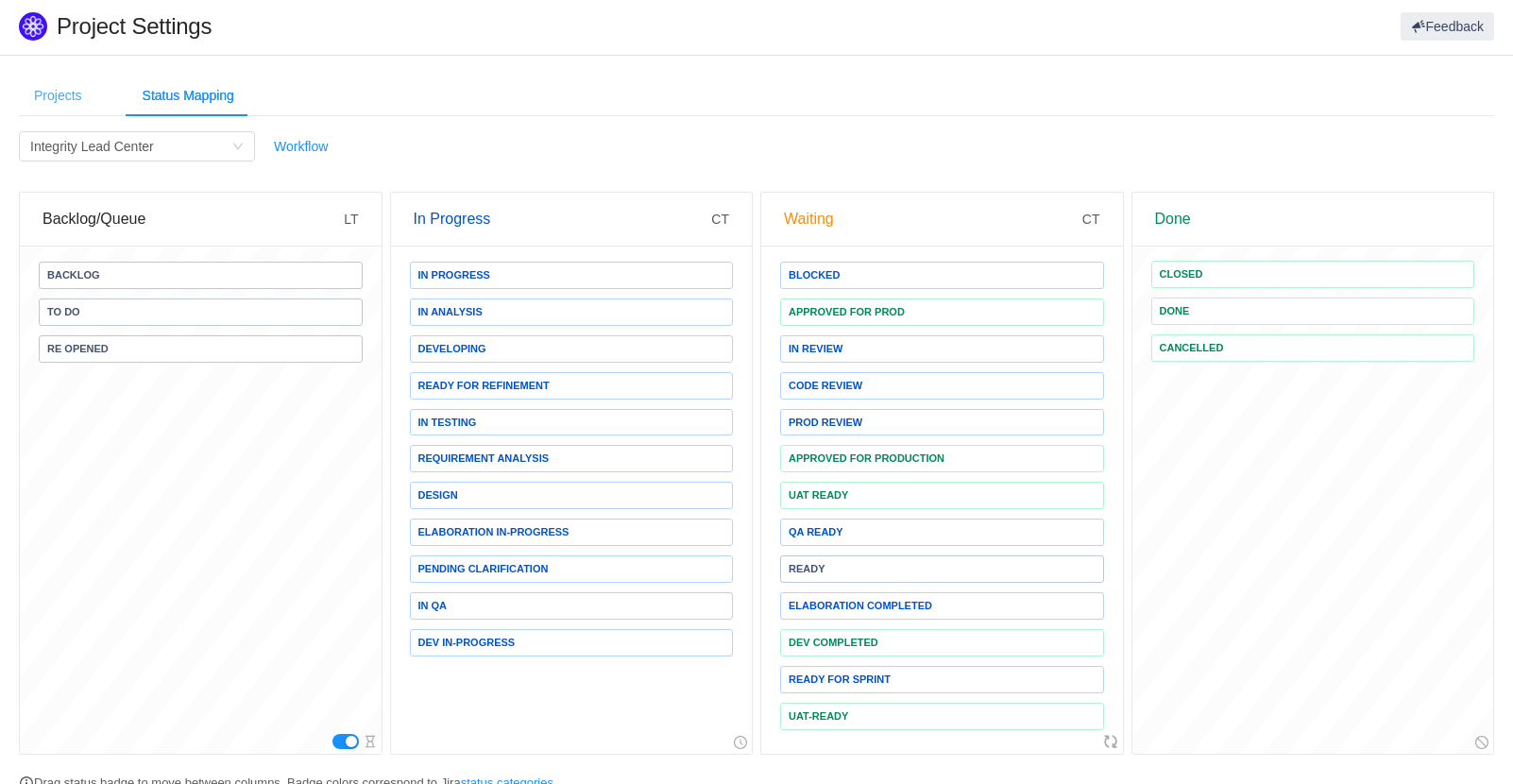
click at [57, 94] on div "Projects" at bounding box center [58, 95] width 79 height 42
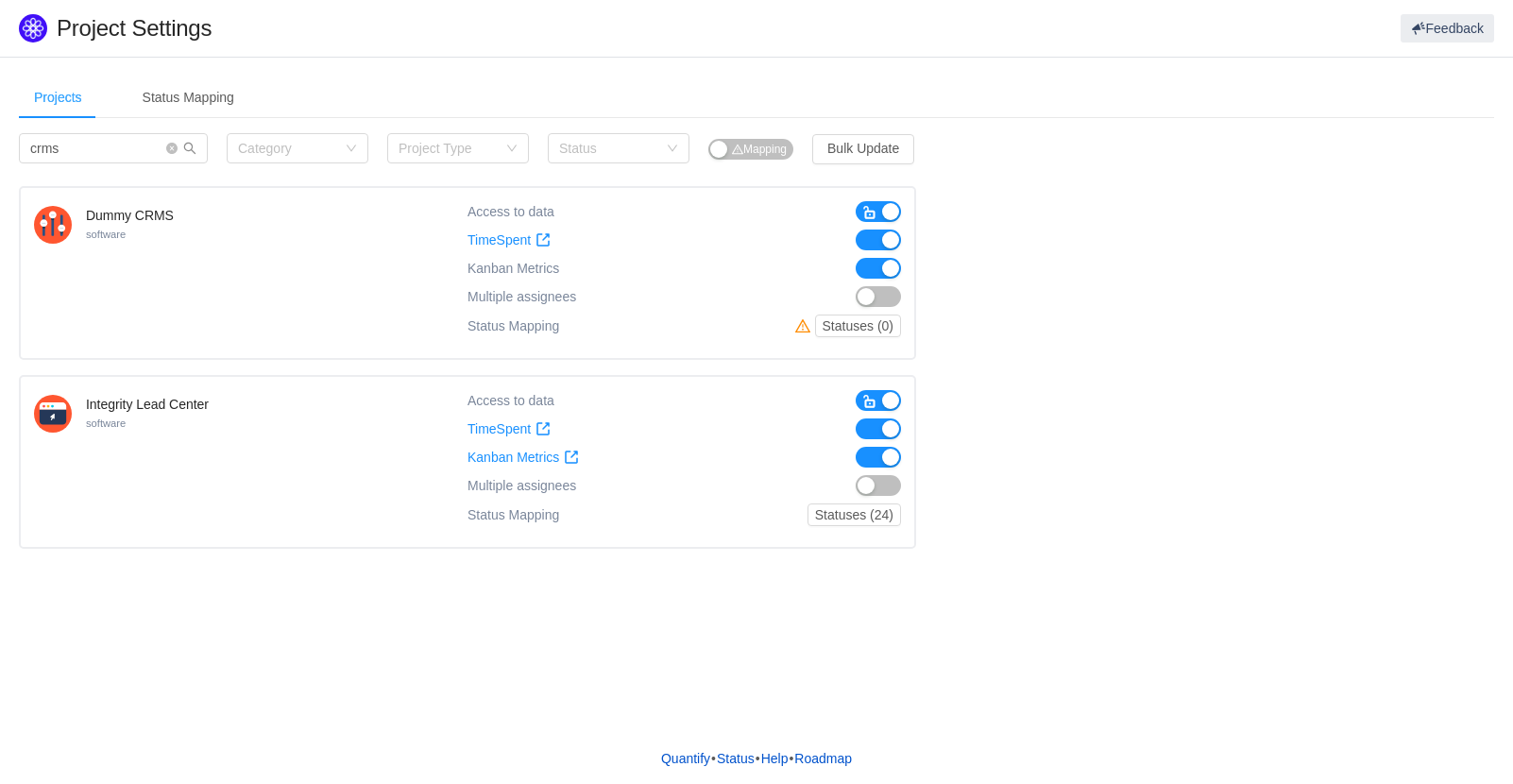
scroll to position [0, 0]
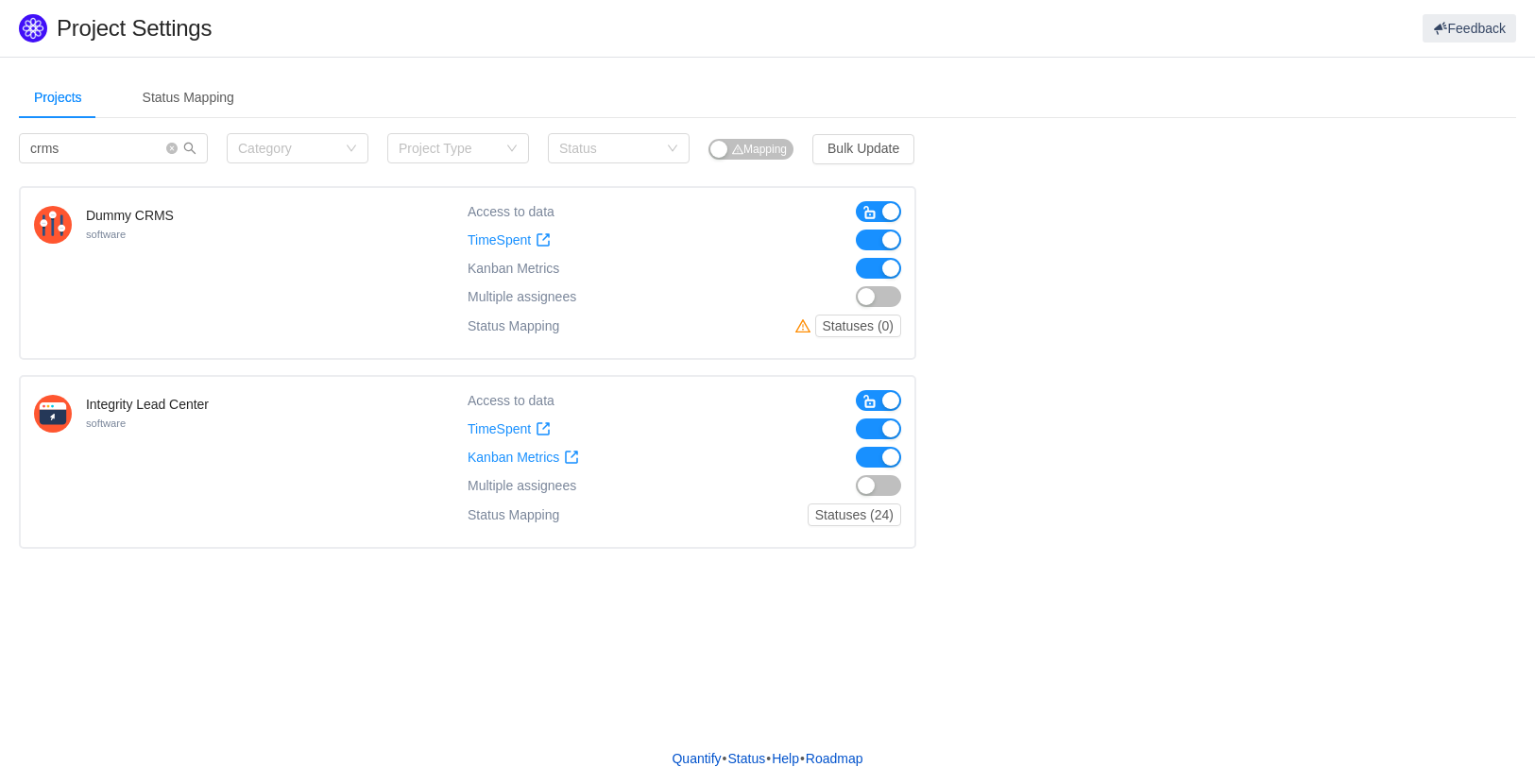
click at [1070, 428] on div "Dummy CRMS software Access to data TimeSpent TimeSpent Kanban Metrics Kanban Me…" at bounding box center [767, 366] width 1497 height 363
click at [80, 100] on div "Projects" at bounding box center [58, 97] width 79 height 42
click at [169, 149] on icon "icon: close-circle" at bounding box center [172, 148] width 12 height 12
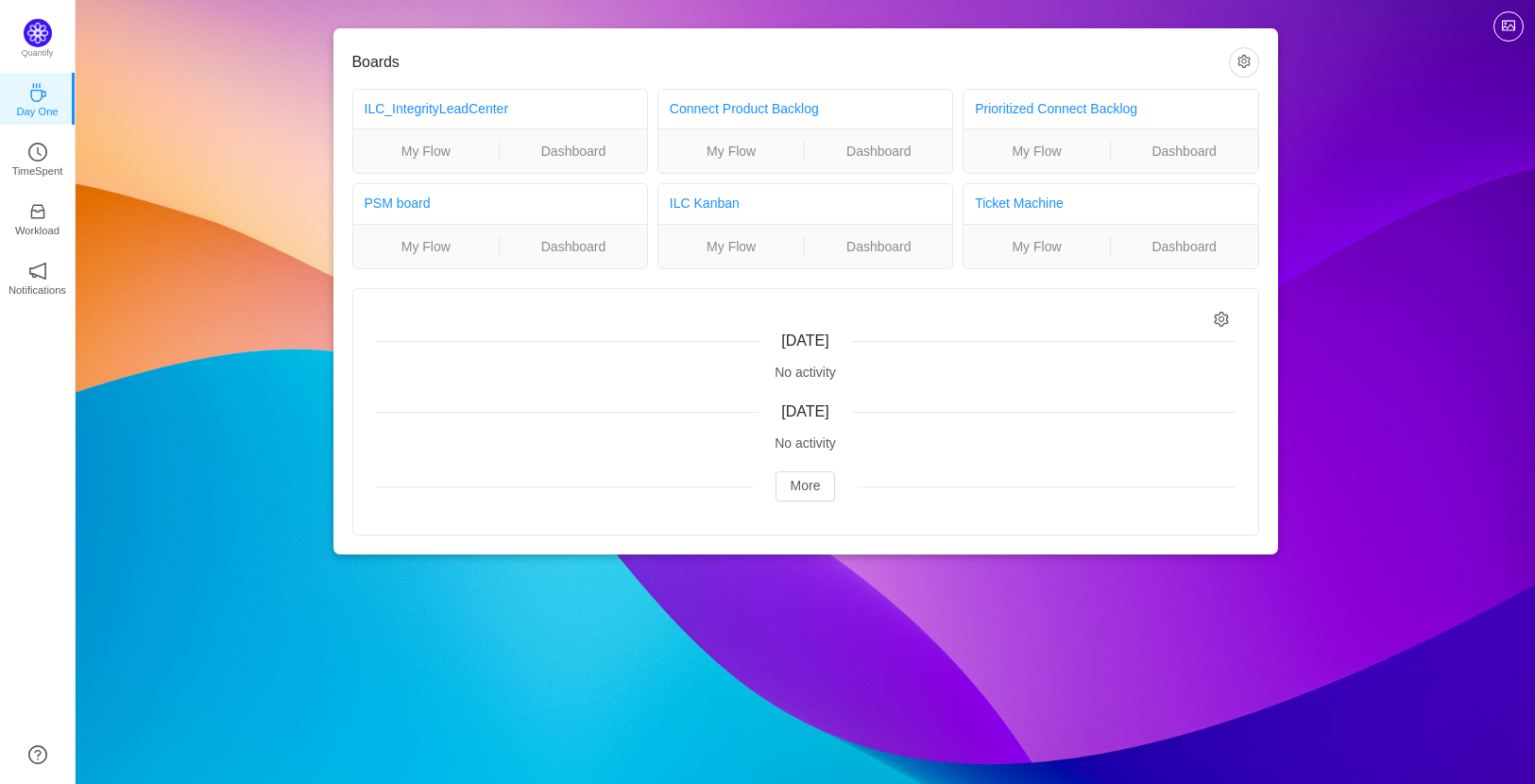
drag, startPoint x: 37, startPoint y: 294, endPoint x: 303, endPoint y: 463, distance: 315.1
click at [303, 463] on div "Boards ILC_IntegrityLeadCenter My Flow Dashboard Connect Product Backlog My Flo…" at bounding box center [805, 292] width 1459 height 585
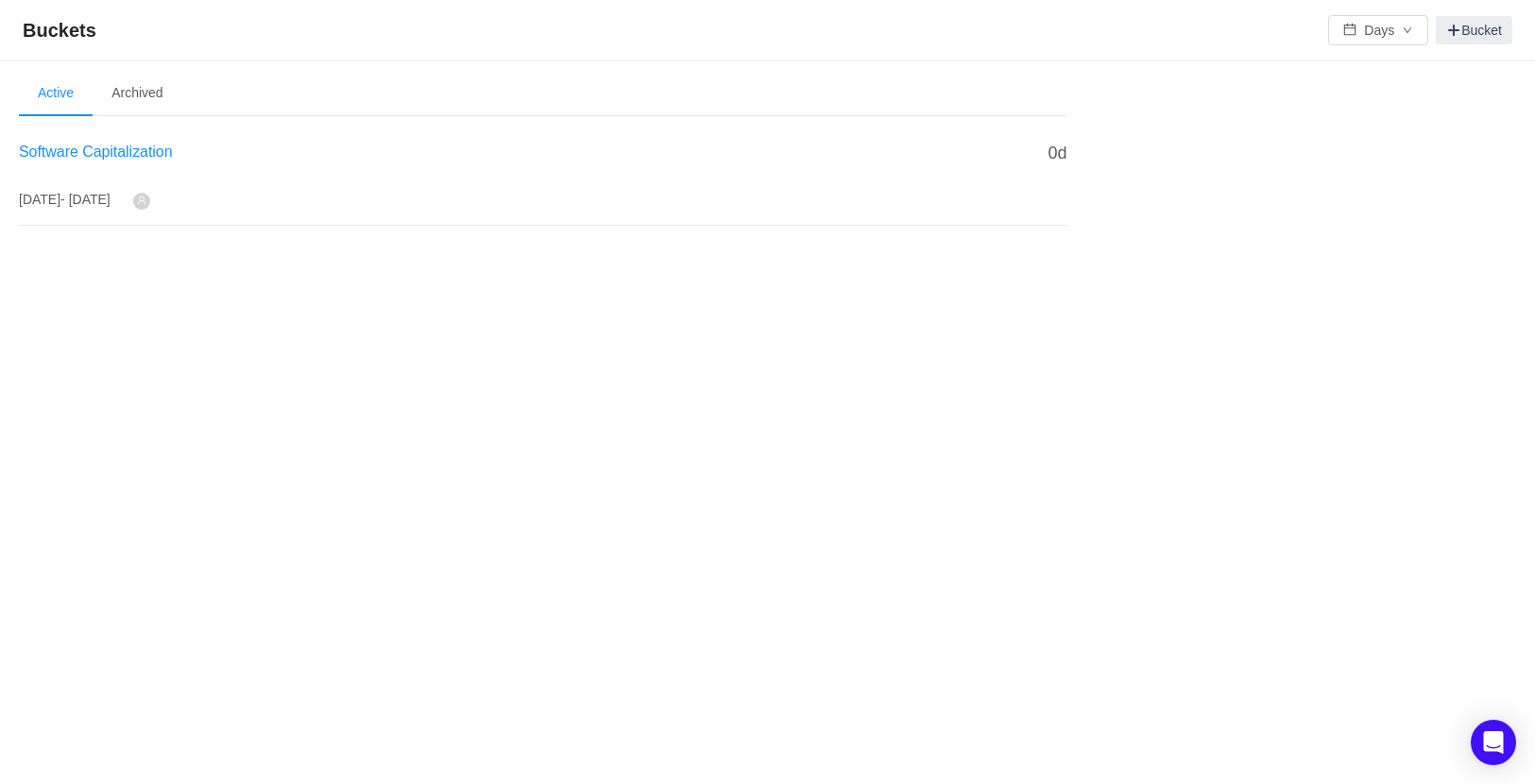
click at [85, 156] on span "Software Capitalization" at bounding box center [95, 151] width 154 height 16
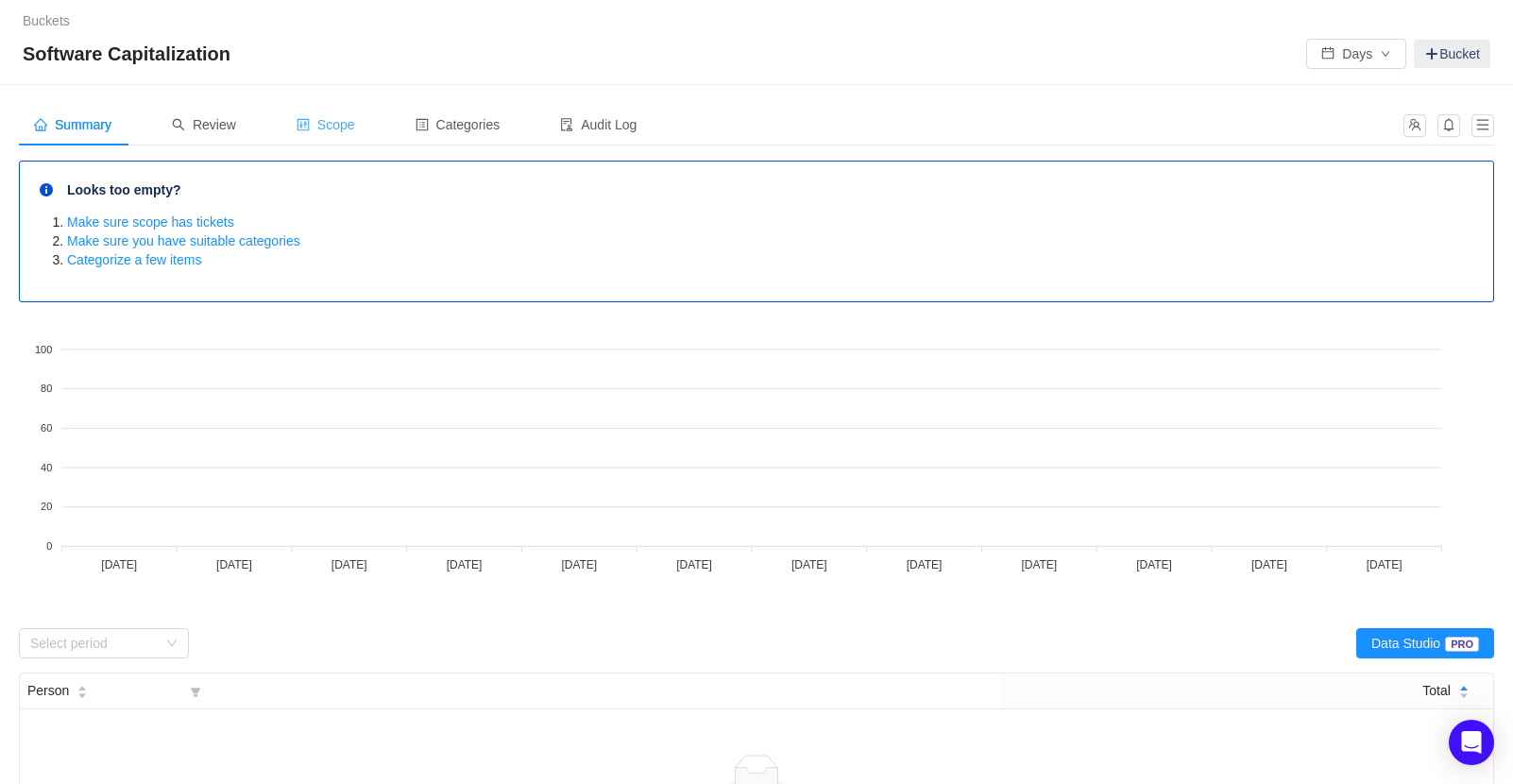
click at [328, 106] on div "Scope" at bounding box center [325, 125] width 88 height 42
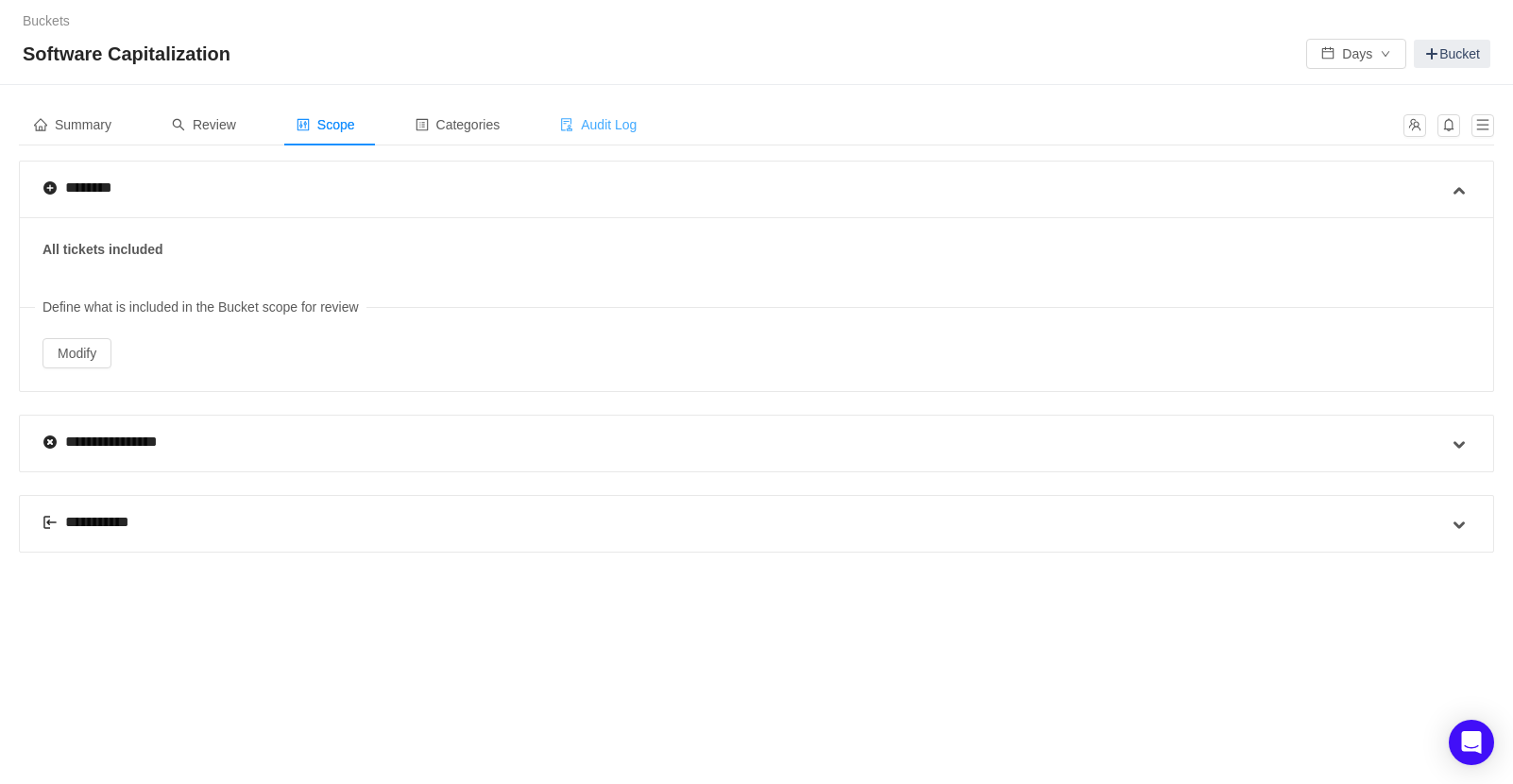
click at [620, 127] on span "Audit Log" at bounding box center [598, 124] width 77 height 15
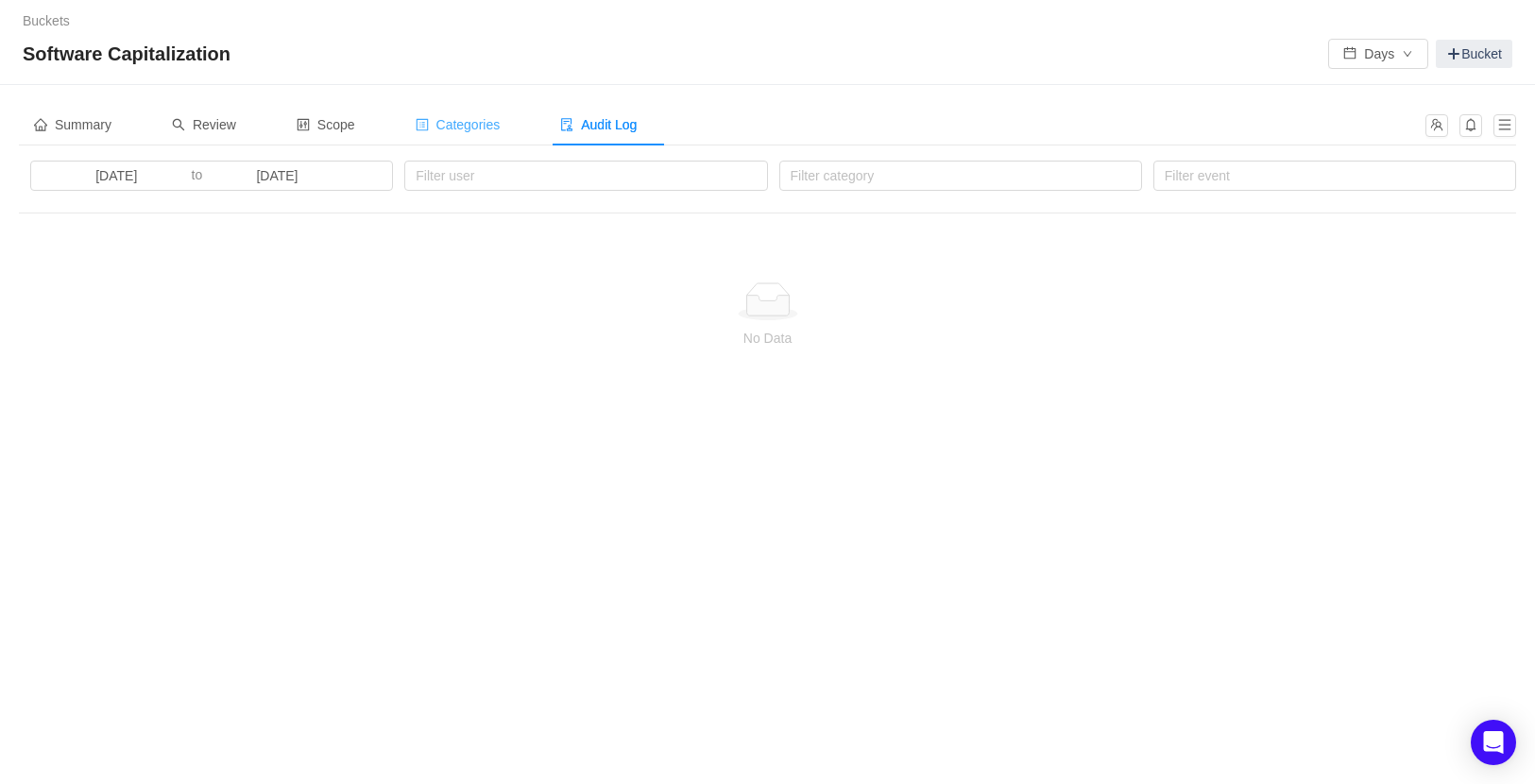
click at [498, 132] on span "Categories" at bounding box center [458, 124] width 85 height 15
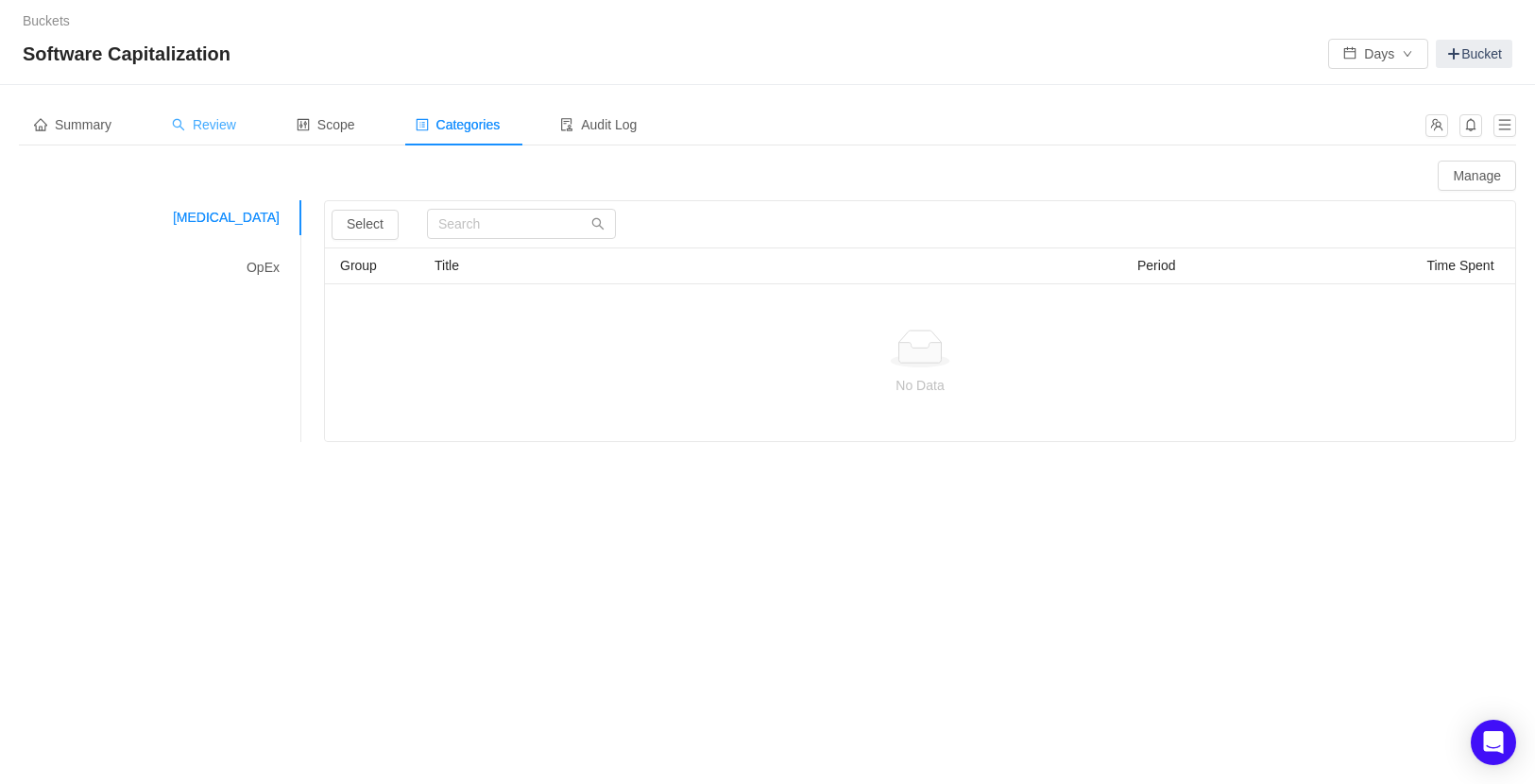
click at [234, 121] on span "Review" at bounding box center [203, 124] width 64 height 15
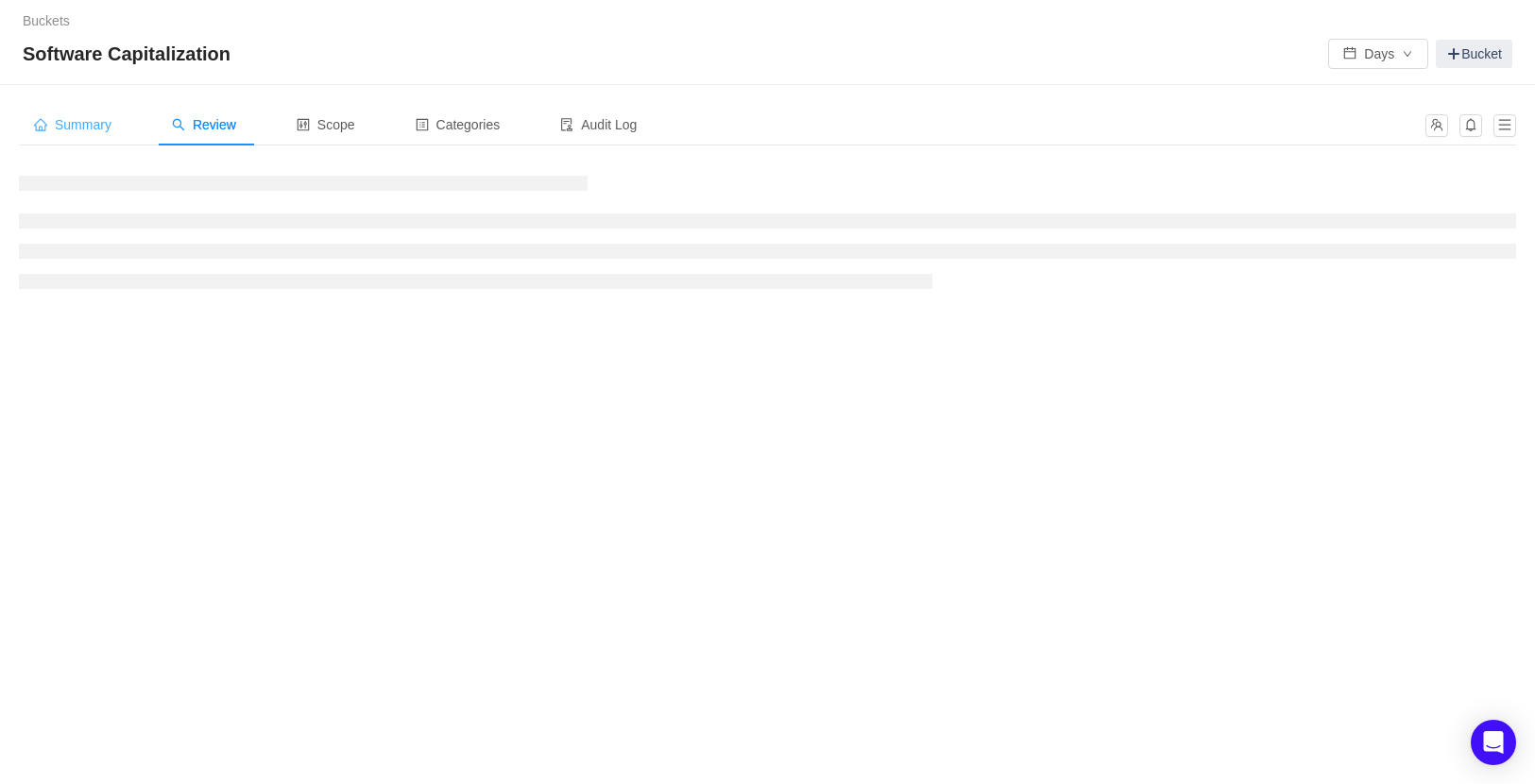
click at [75, 127] on span "Summary" at bounding box center [73, 124] width 78 height 15
